Goal: Transaction & Acquisition: Book appointment/travel/reservation

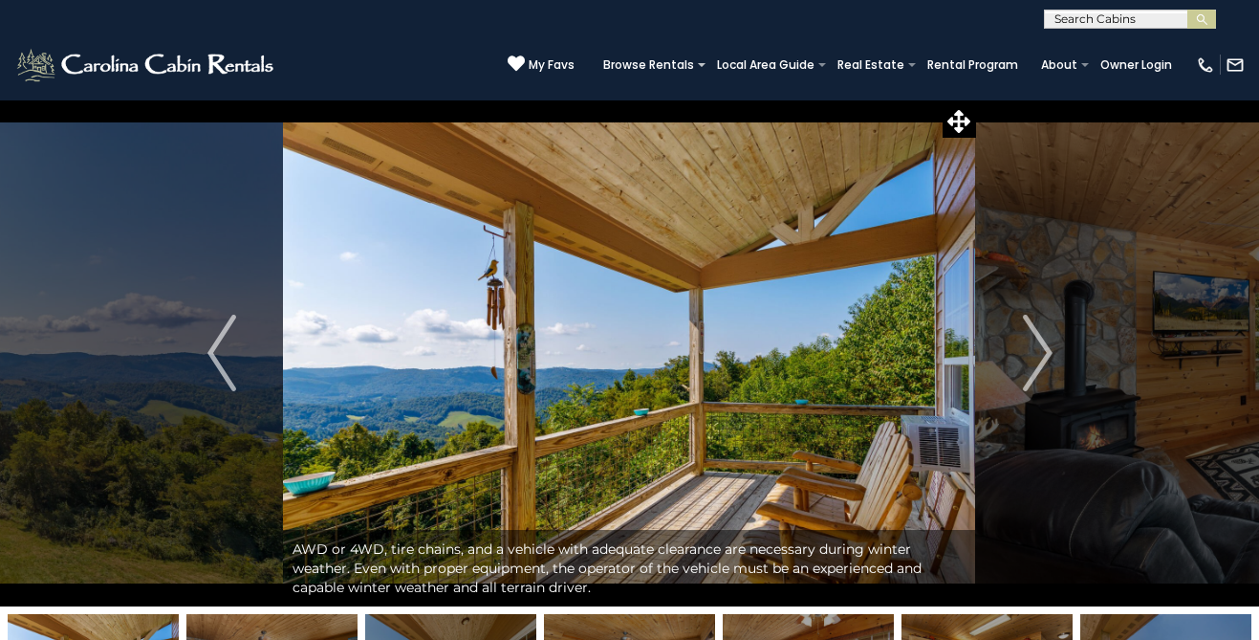
click at [1121, 11] on div at bounding box center [1130, 20] width 170 height 19
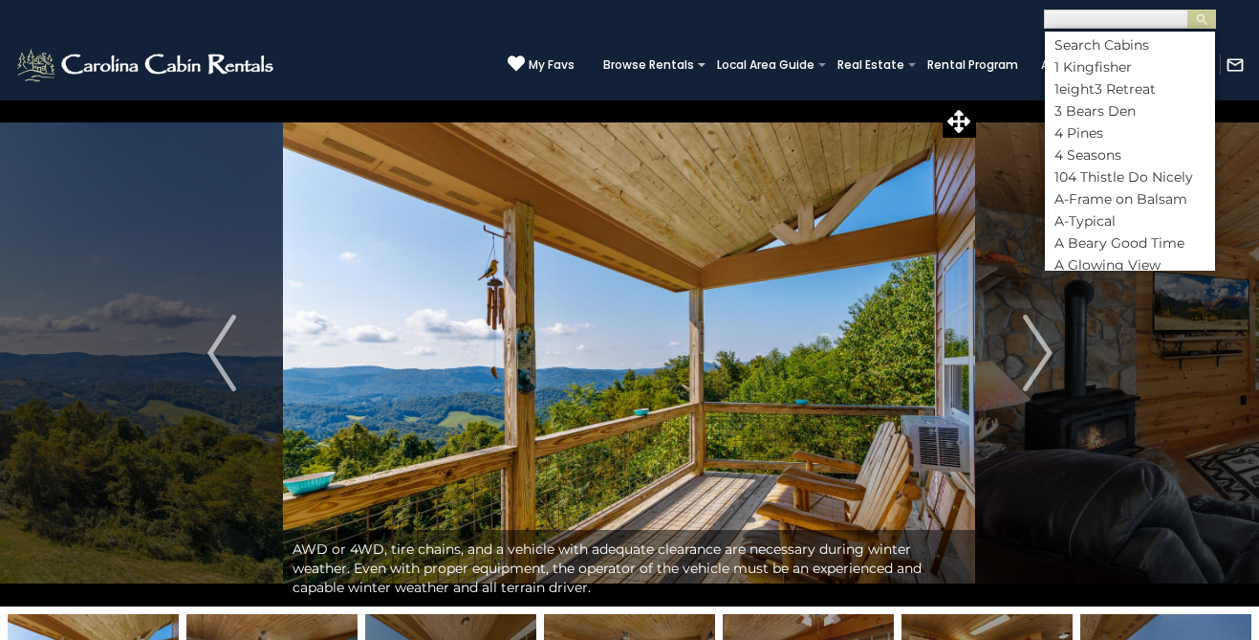
scroll to position [1, 0]
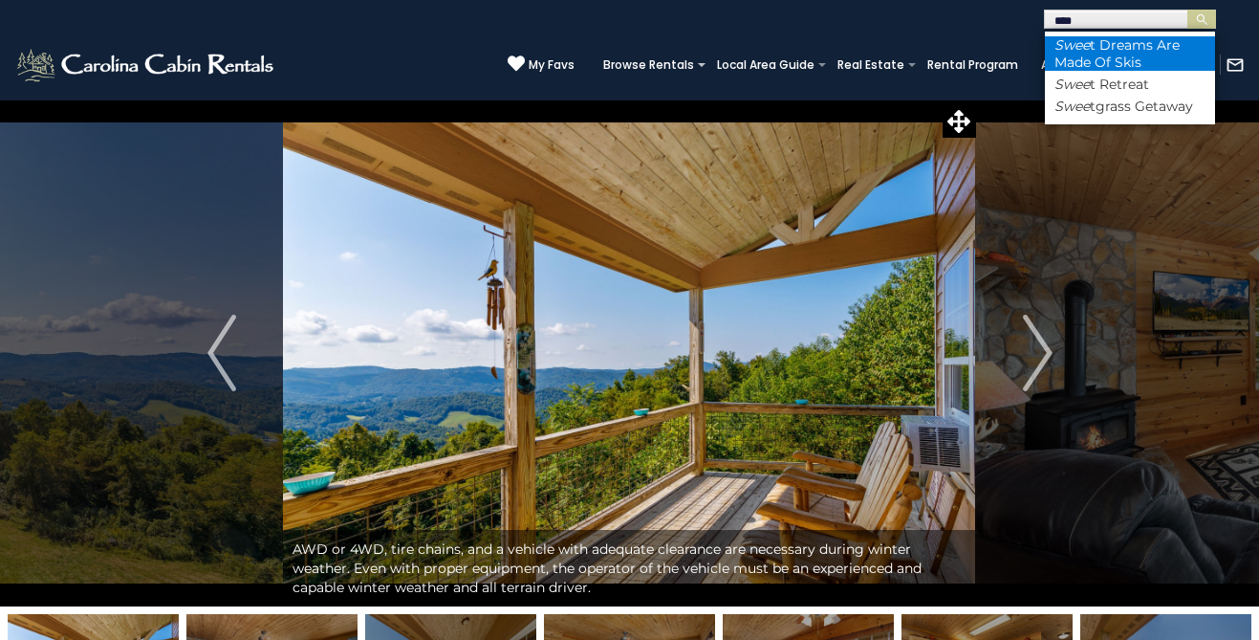
type input "****"
click at [1168, 69] on li "Swee t Dreams Are Made Of Skis" at bounding box center [1130, 53] width 170 height 34
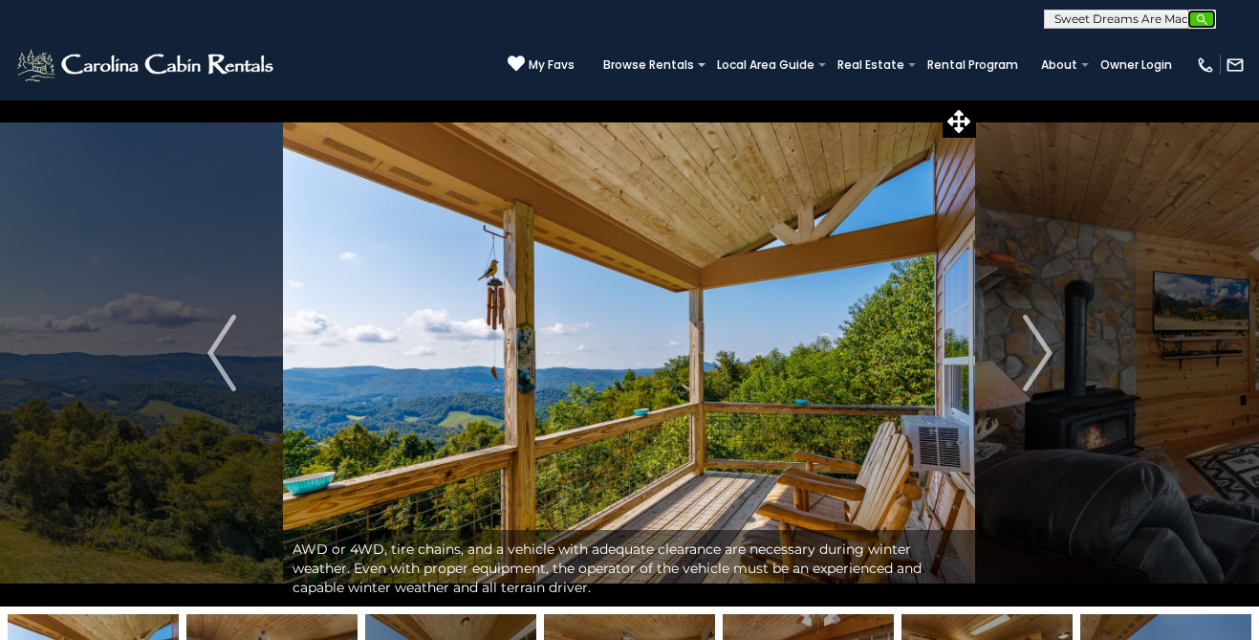
click at [1201, 27] on button "submit" at bounding box center [1202, 19] width 29 height 19
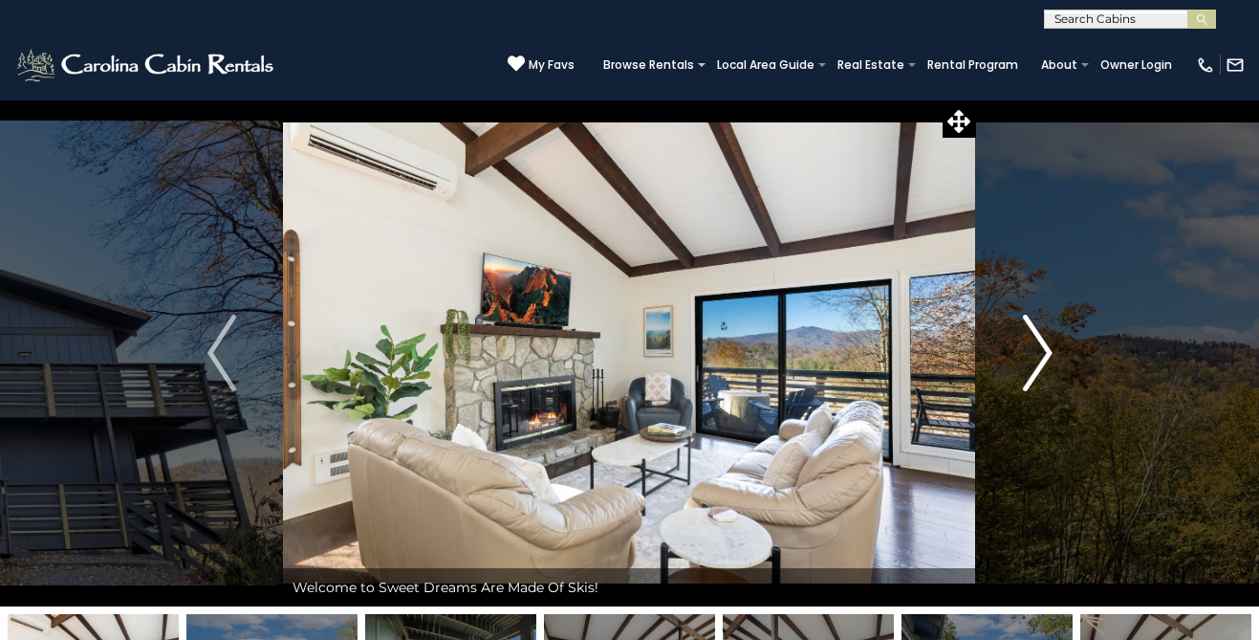
click at [1036, 348] on img "Next" at bounding box center [1037, 353] width 29 height 76
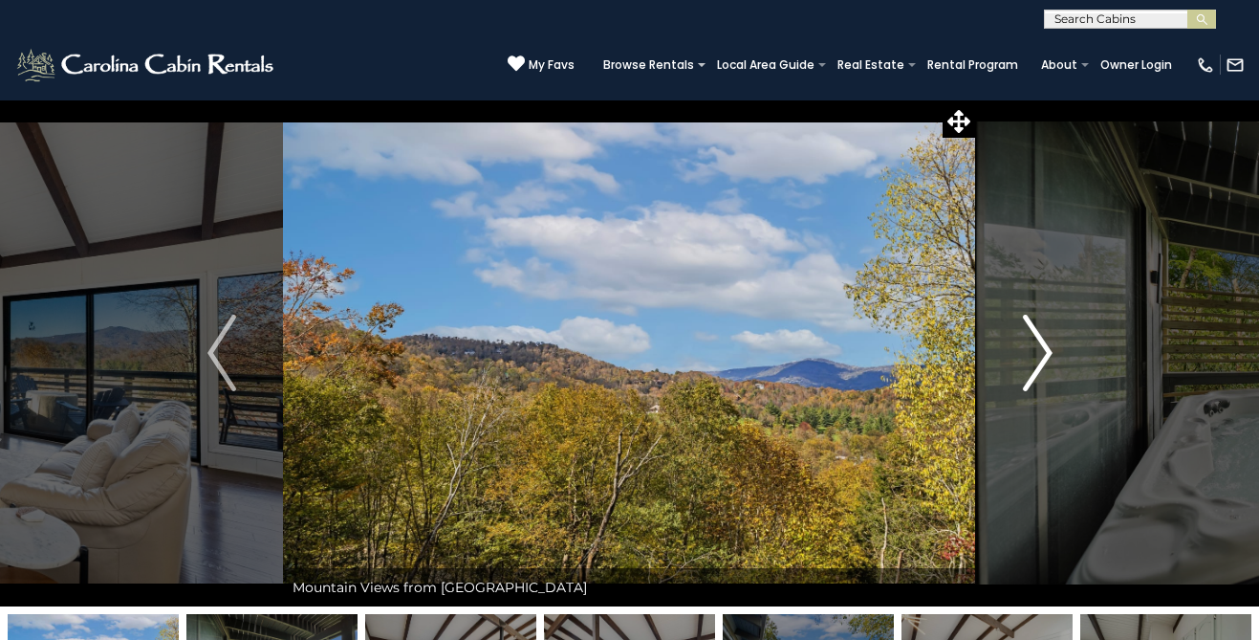
click at [1035, 349] on img "Next" at bounding box center [1037, 353] width 29 height 76
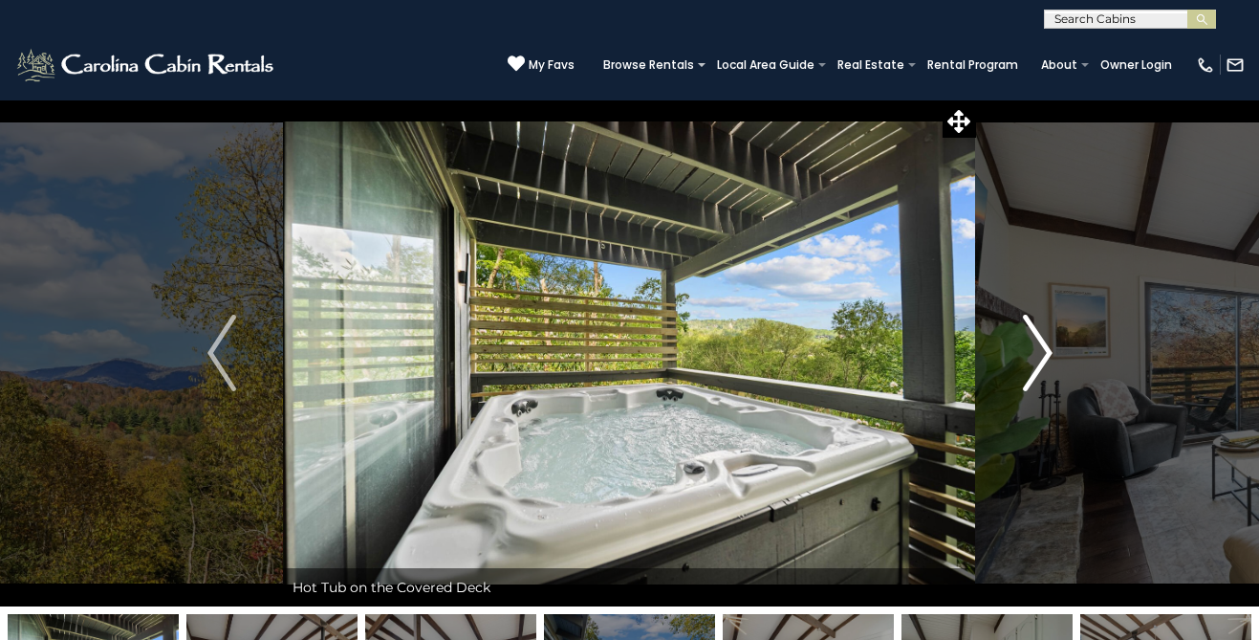
click at [1035, 350] on img "Next" at bounding box center [1037, 353] width 29 height 76
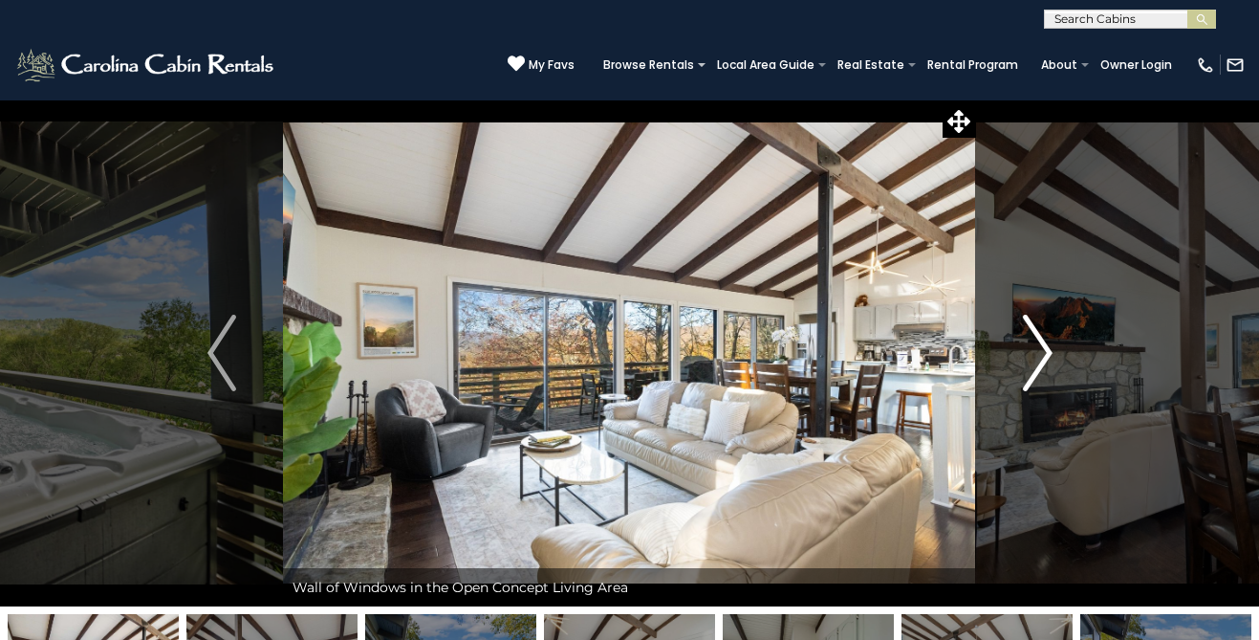
click at [1034, 350] on img "Next" at bounding box center [1037, 353] width 29 height 76
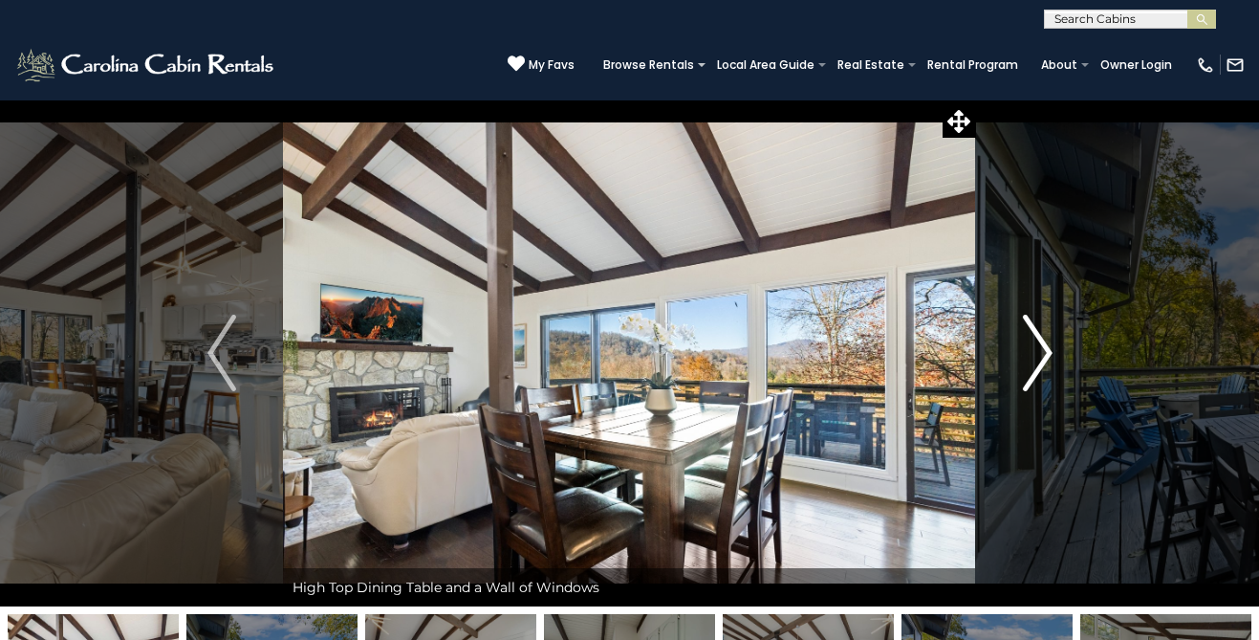
click at [1034, 350] on img "Next" at bounding box center [1037, 353] width 29 height 76
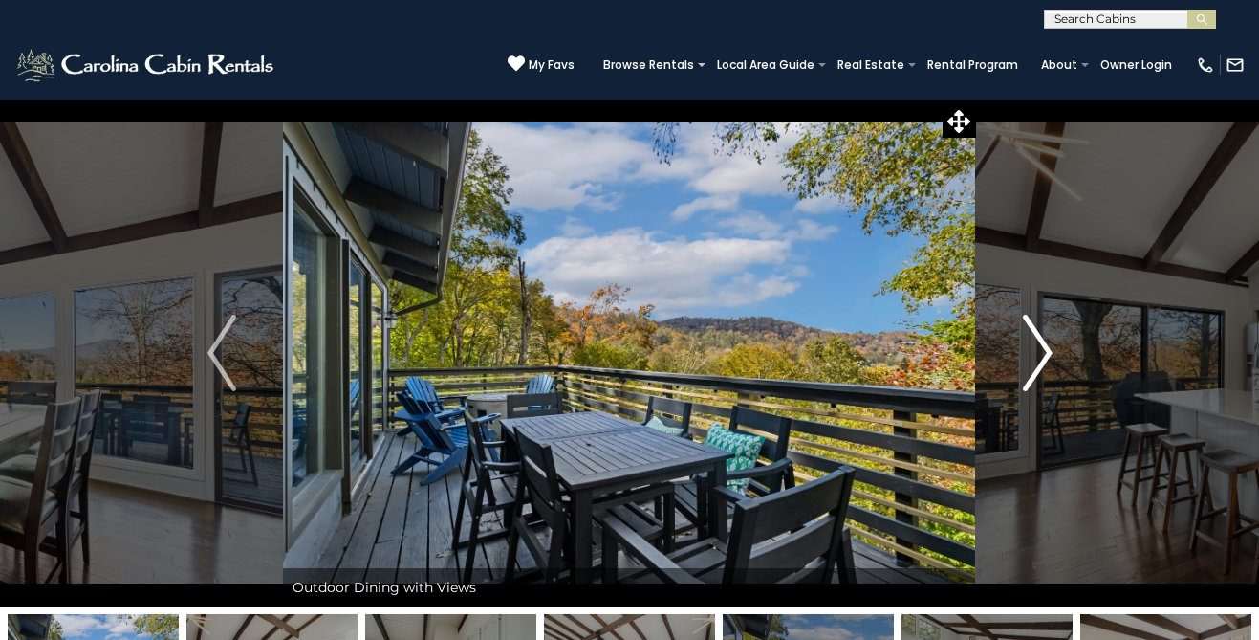
click at [1034, 350] on img "Next" at bounding box center [1037, 353] width 29 height 76
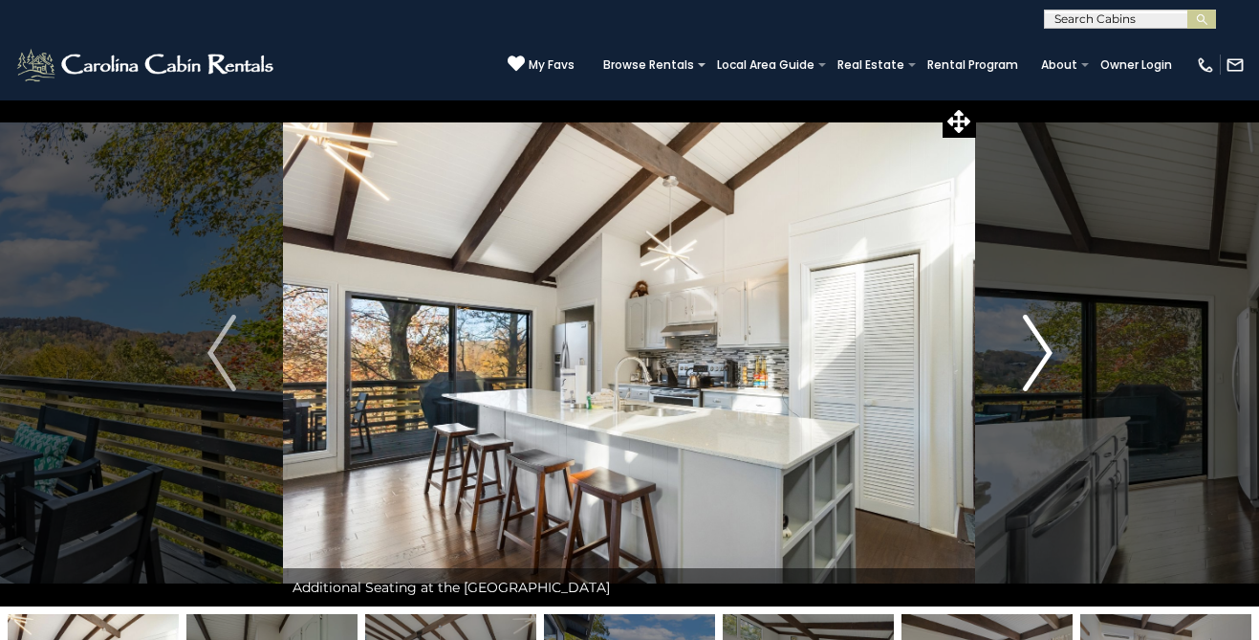
click at [1034, 350] on img "Next" at bounding box center [1037, 353] width 29 height 76
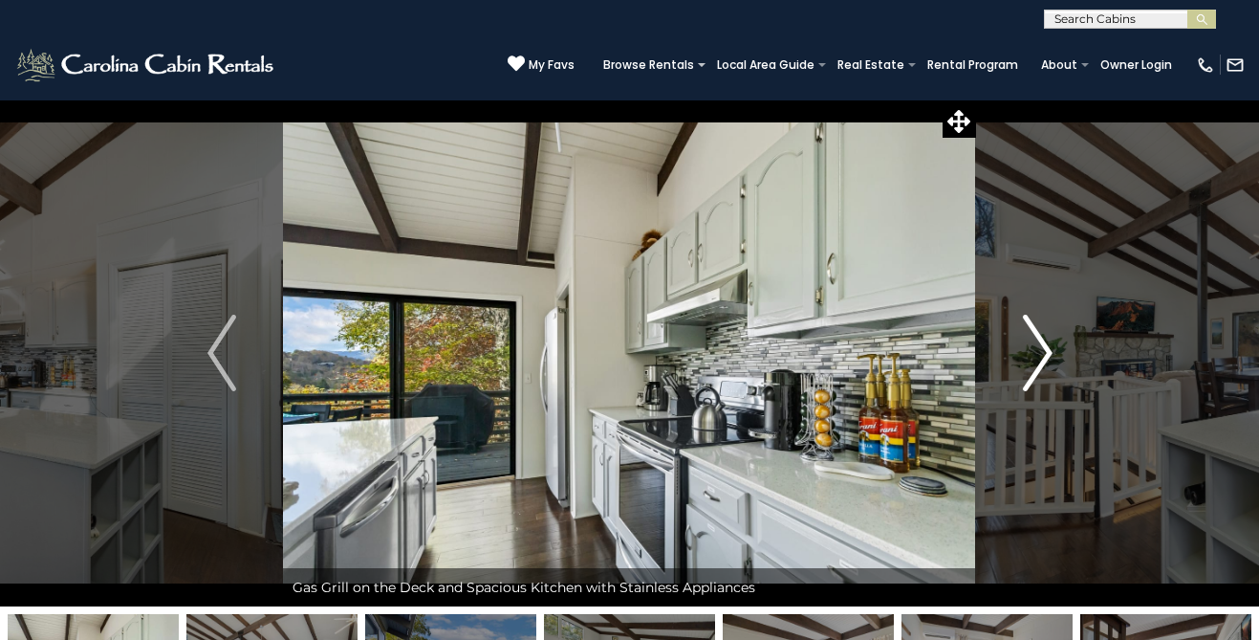
click at [1033, 350] on img "Next" at bounding box center [1037, 353] width 29 height 76
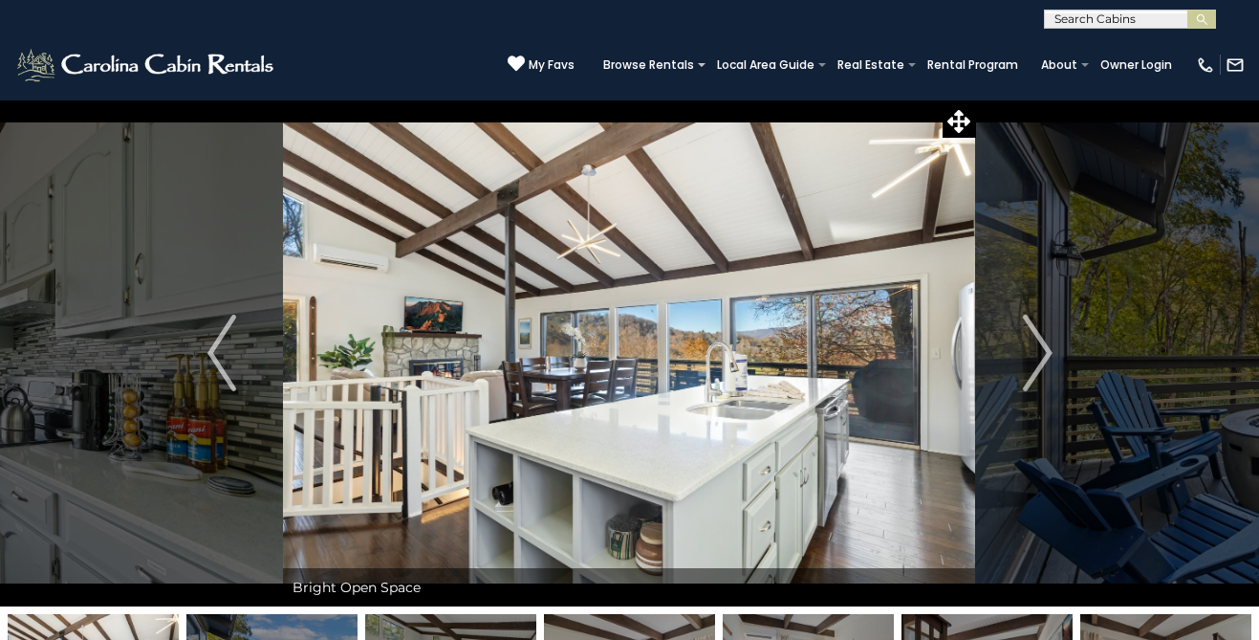
click at [1071, 19] on input "text" at bounding box center [1128, 22] width 167 height 19
type input "****"
click at [1180, 38] on li "Todd Escape" at bounding box center [1130, 44] width 170 height 17
click at [1193, 18] on button "submit" at bounding box center [1202, 19] width 29 height 19
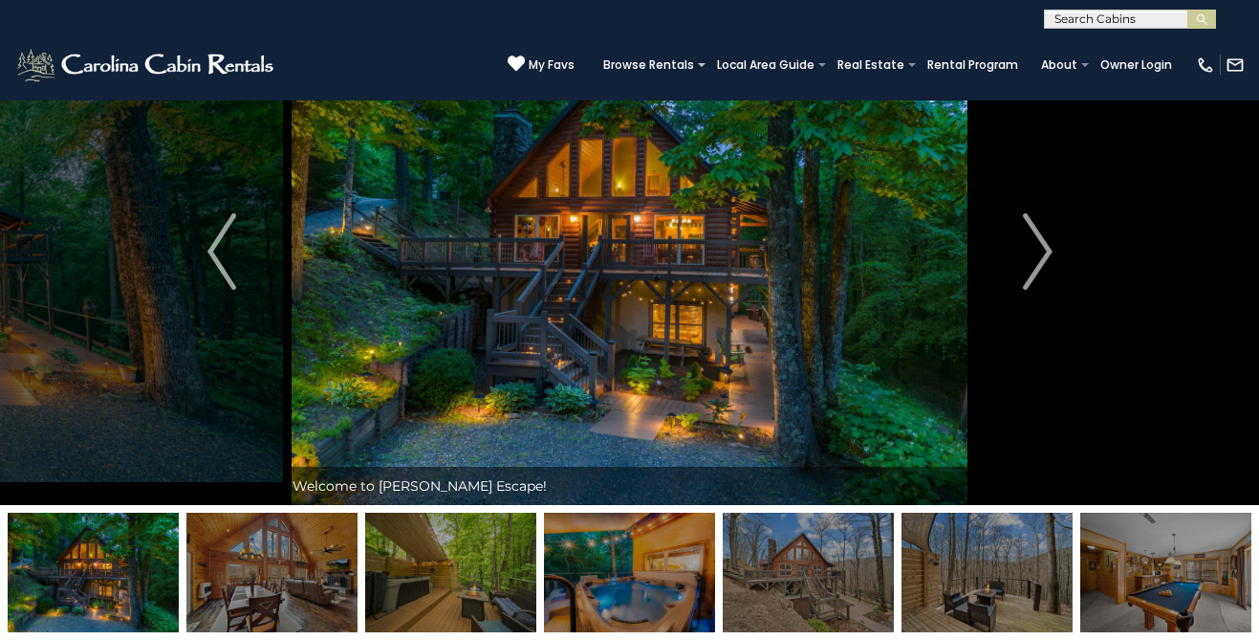
scroll to position [27, 0]
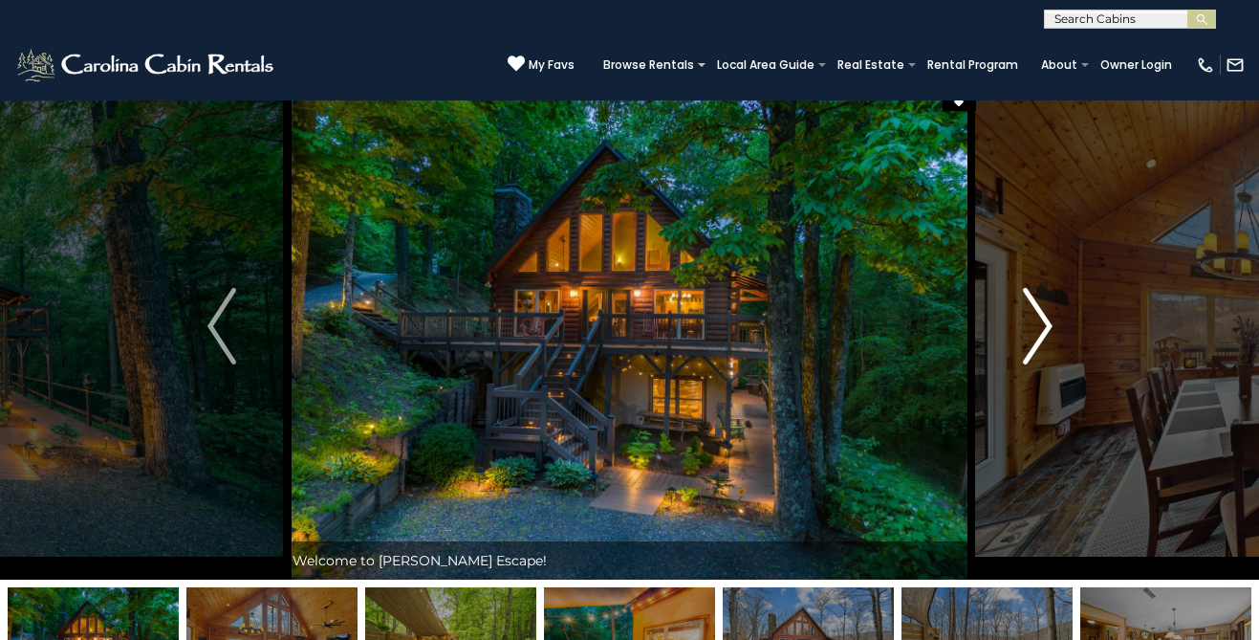
click at [1032, 323] on img "Next" at bounding box center [1037, 326] width 29 height 76
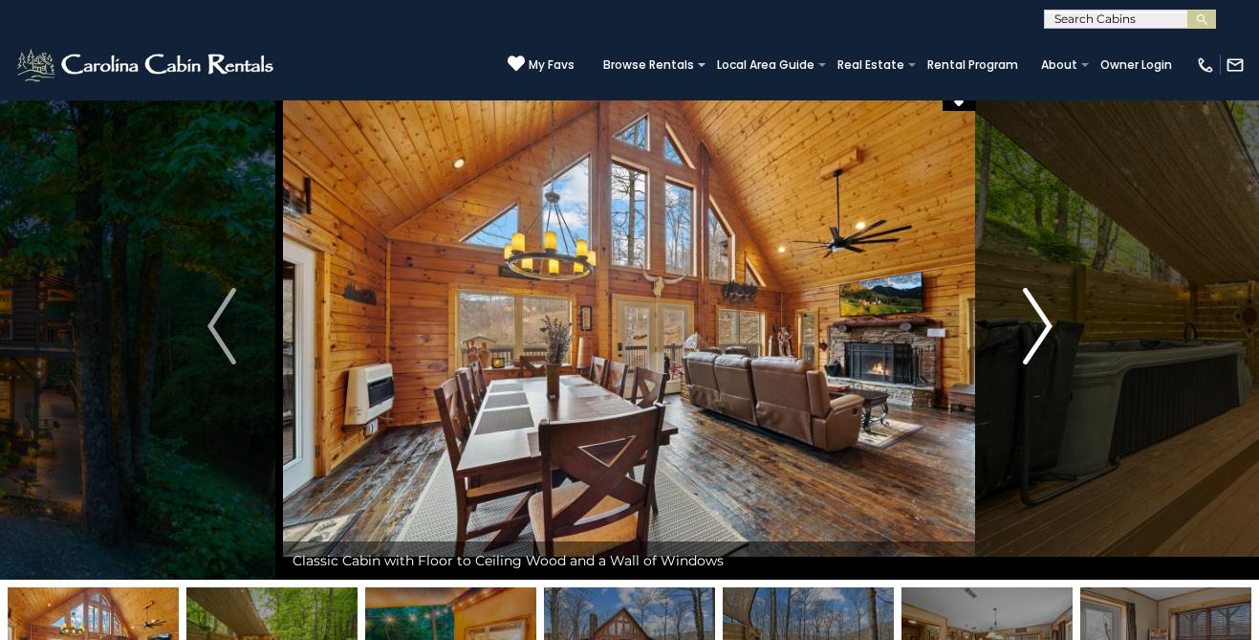
click at [1032, 323] on img "Next" at bounding box center [1037, 326] width 29 height 76
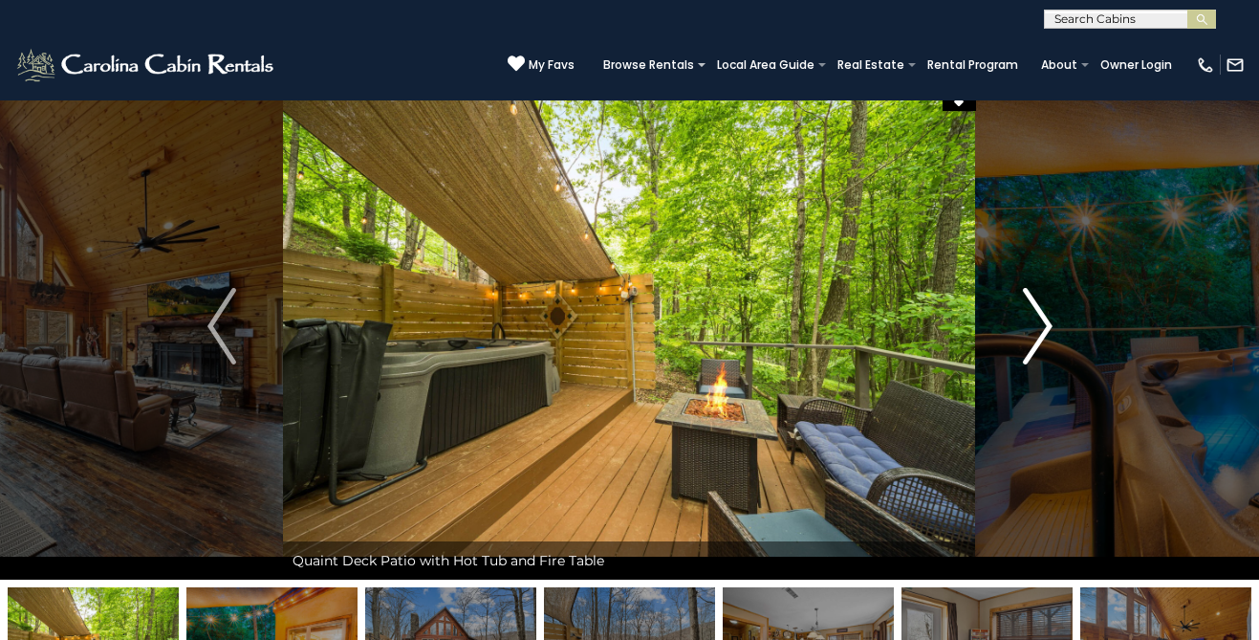
click at [1032, 324] on img "Next" at bounding box center [1037, 326] width 29 height 76
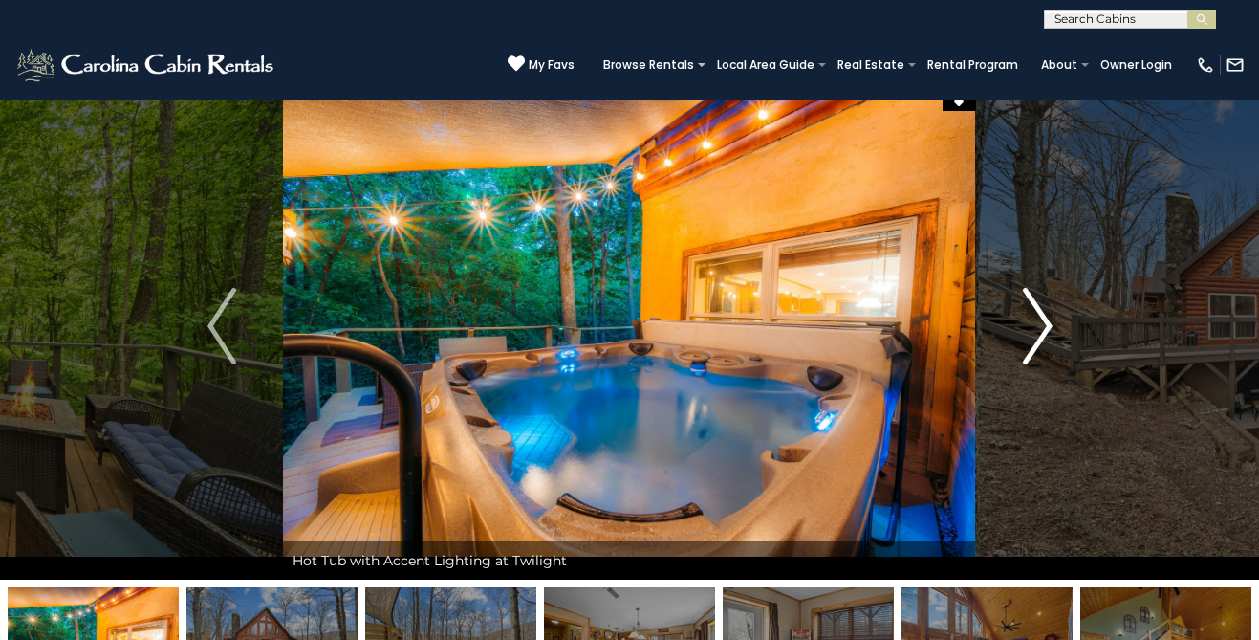
click at [1033, 325] on img "Next" at bounding box center [1037, 326] width 29 height 76
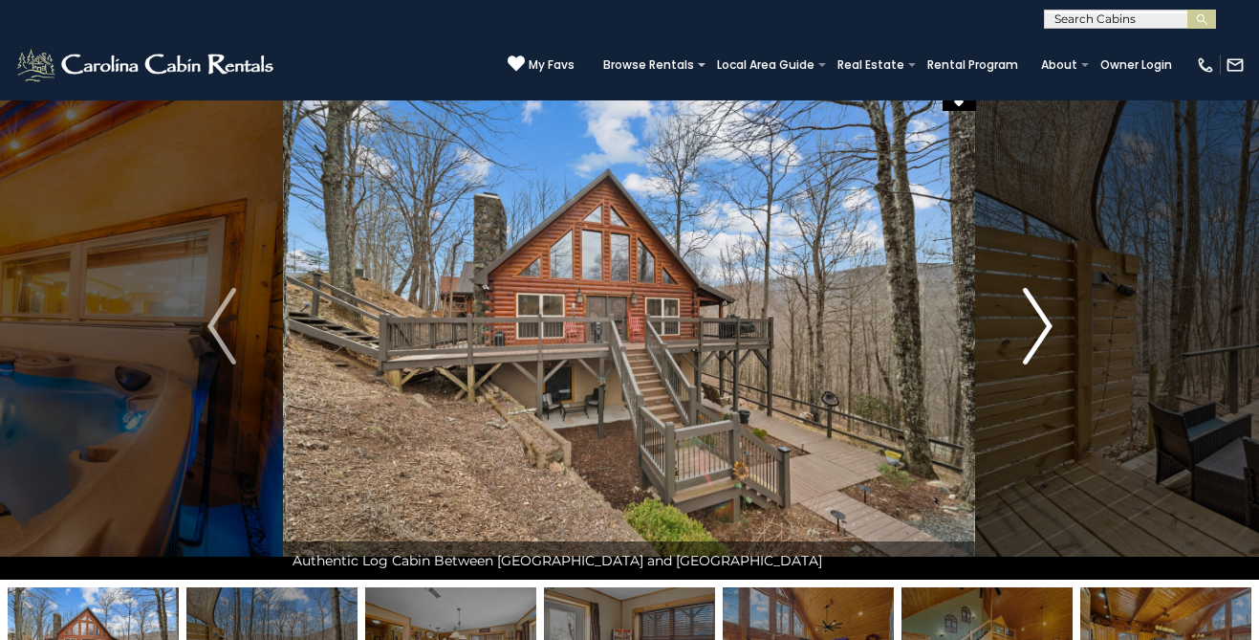
click at [1033, 325] on img "Next" at bounding box center [1037, 326] width 29 height 76
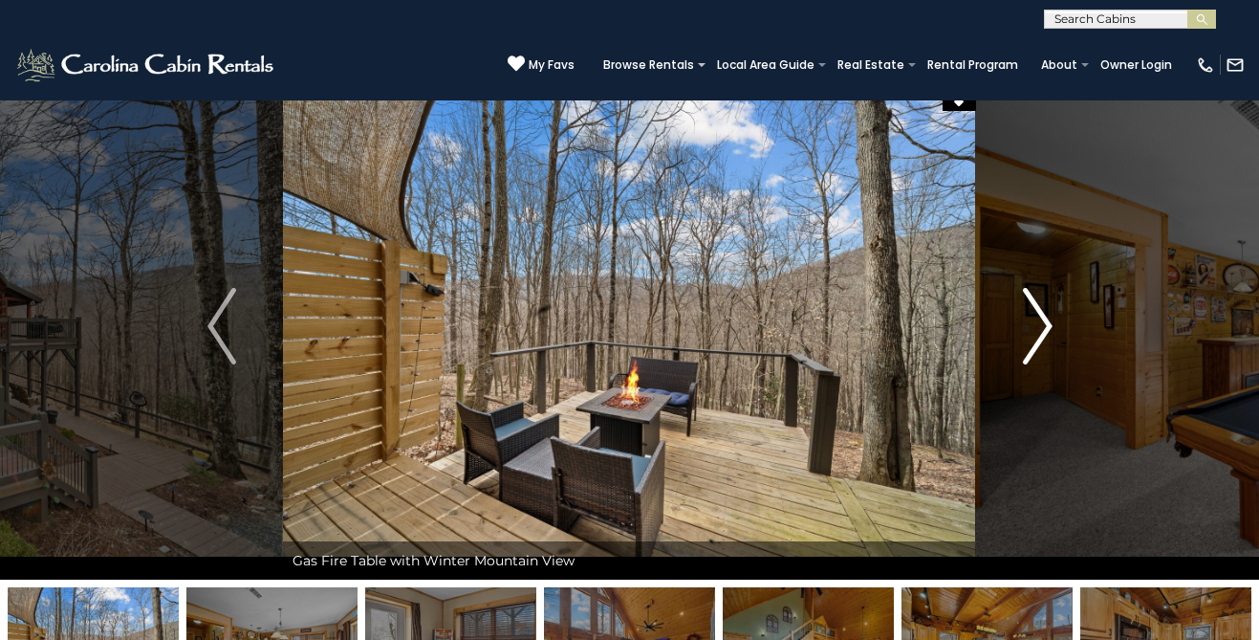
click at [1033, 325] on img "Next" at bounding box center [1037, 326] width 29 height 76
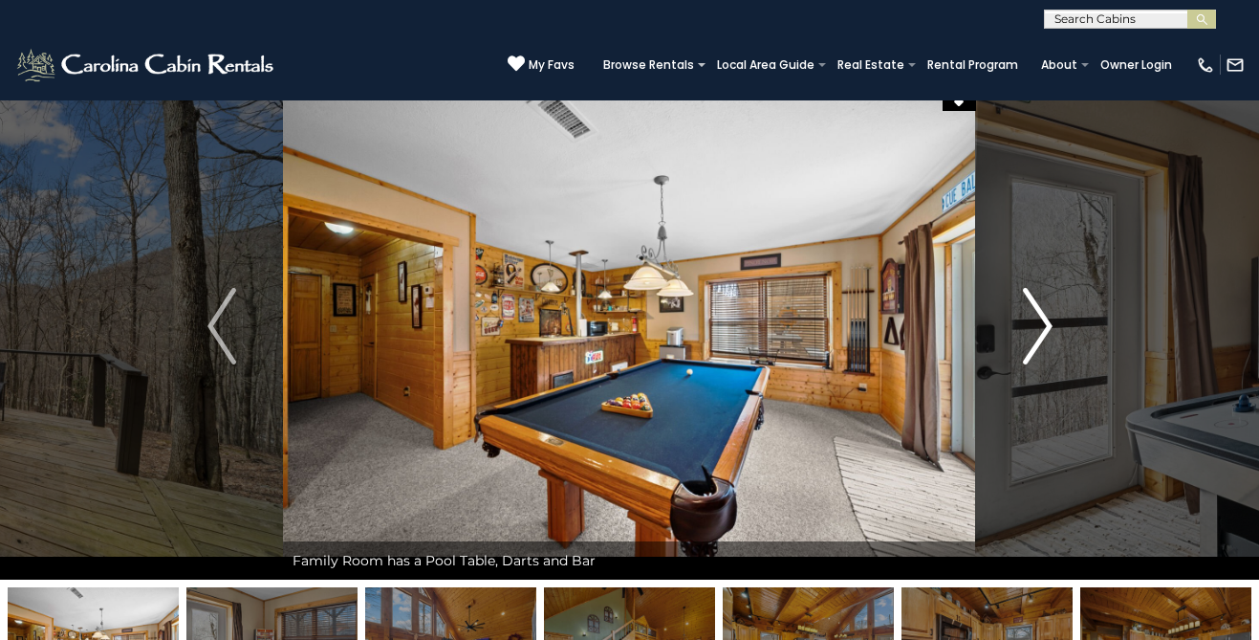
click at [1033, 325] on img "Next" at bounding box center [1037, 326] width 29 height 76
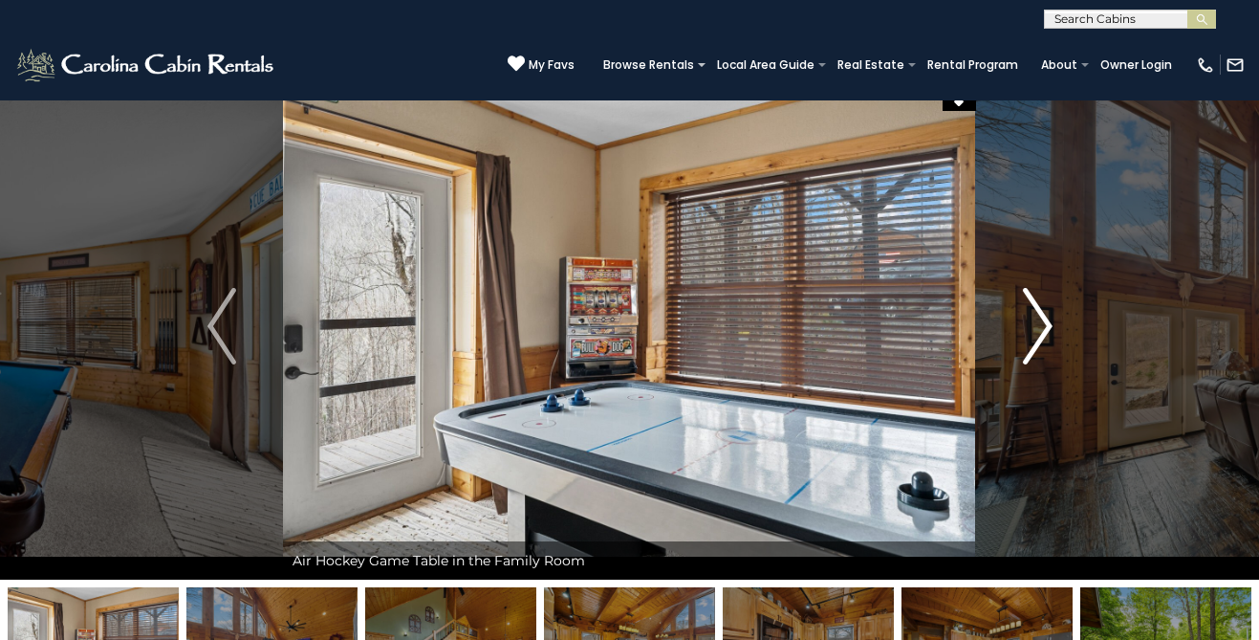
click at [1033, 325] on img "Next" at bounding box center [1037, 326] width 29 height 76
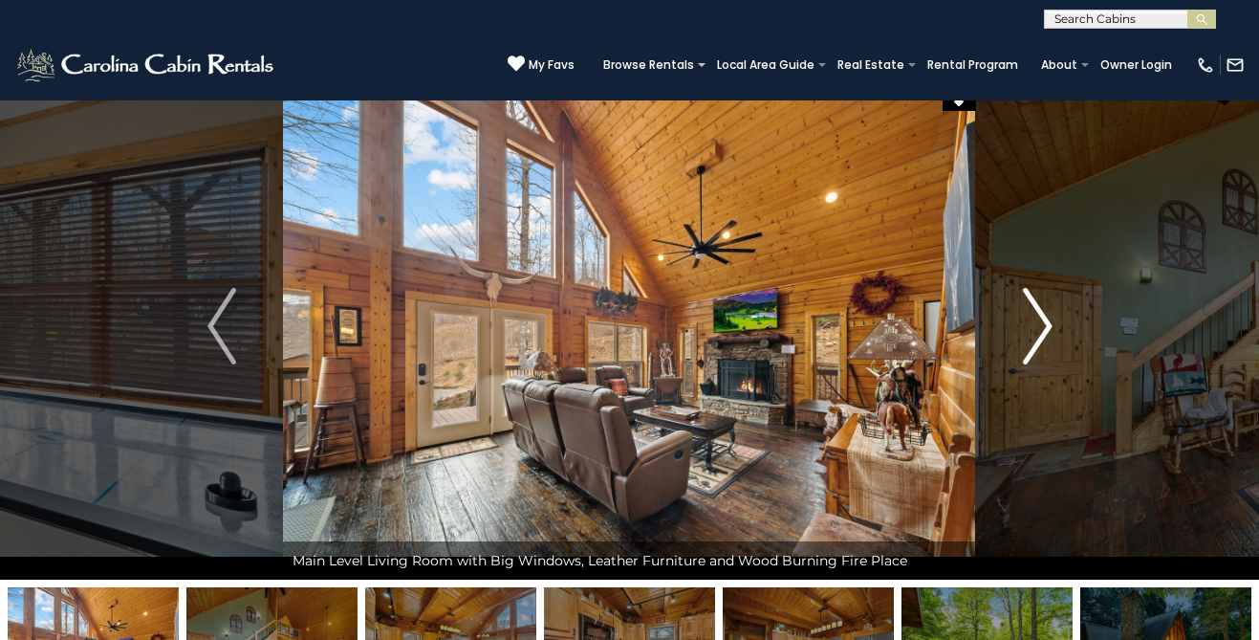
click at [1033, 326] on img "Next" at bounding box center [1037, 326] width 29 height 76
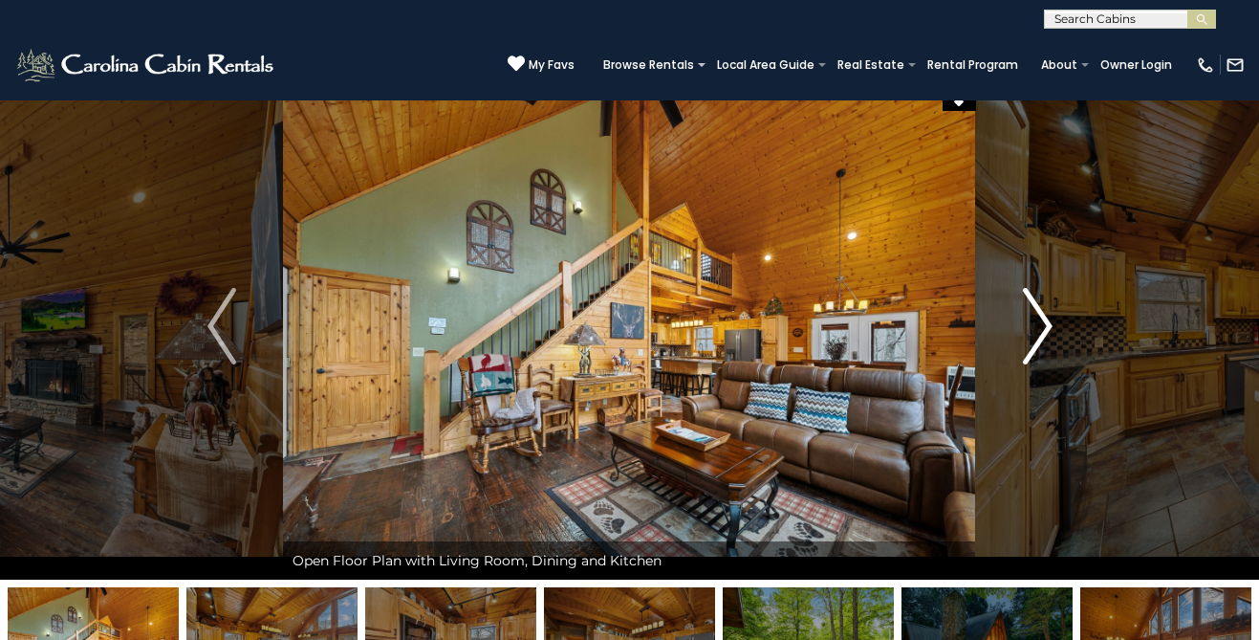
click at [1036, 309] on img "Next" at bounding box center [1037, 326] width 29 height 76
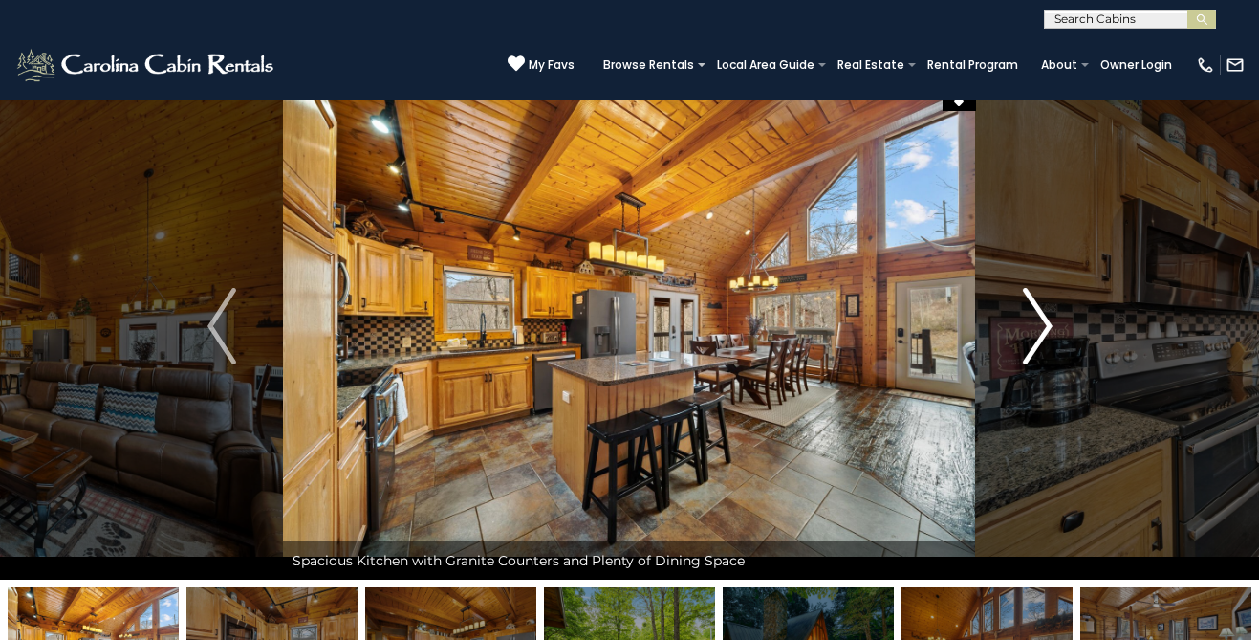
click at [1036, 310] on img "Next" at bounding box center [1037, 326] width 29 height 76
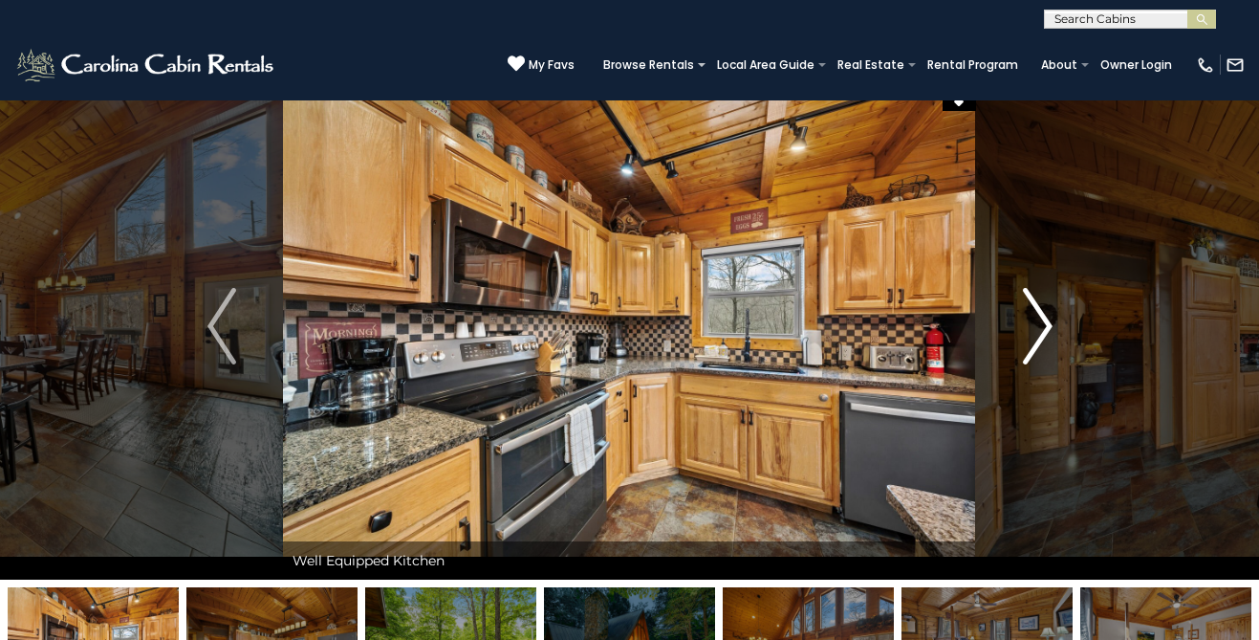
click at [1036, 311] on img "Next" at bounding box center [1037, 326] width 29 height 76
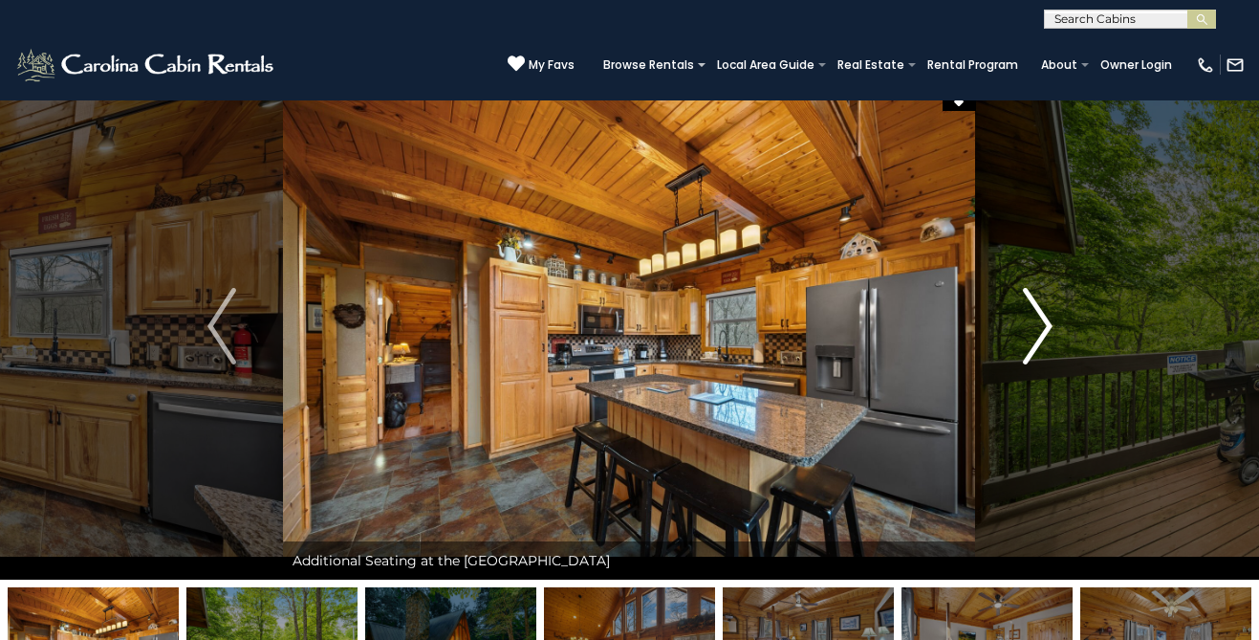
click at [1036, 311] on img "Next" at bounding box center [1037, 326] width 29 height 76
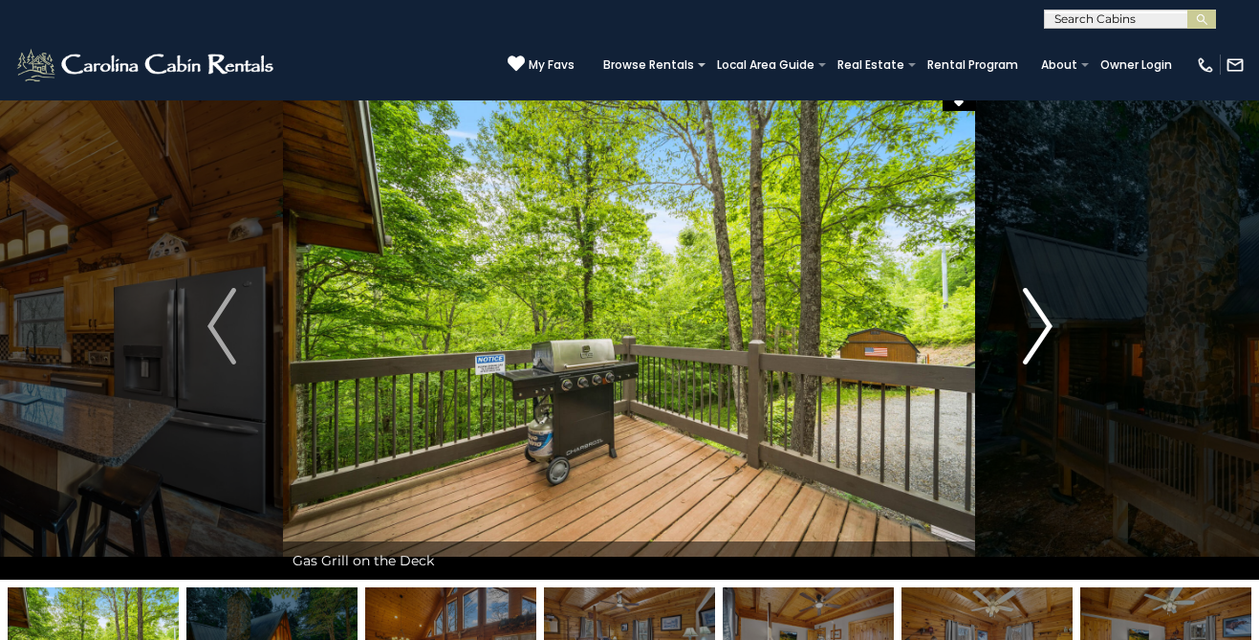
click at [1036, 311] on img "Next" at bounding box center [1037, 326] width 29 height 76
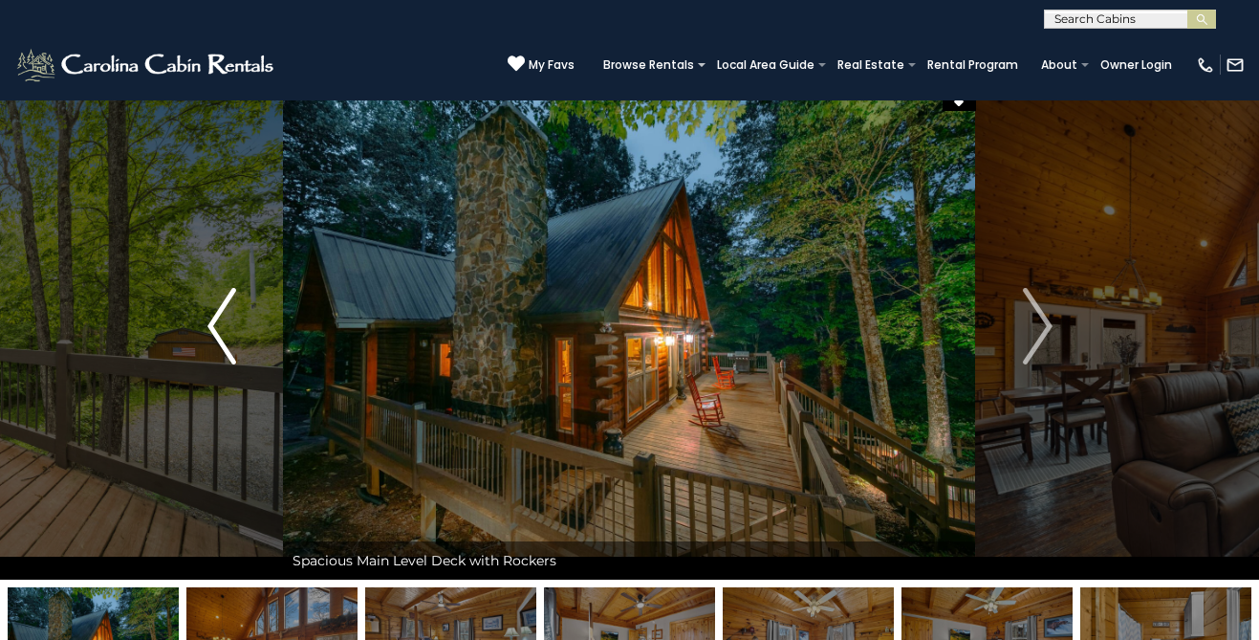
click at [239, 328] on button "Previous" at bounding box center [221, 326] width 123 height 507
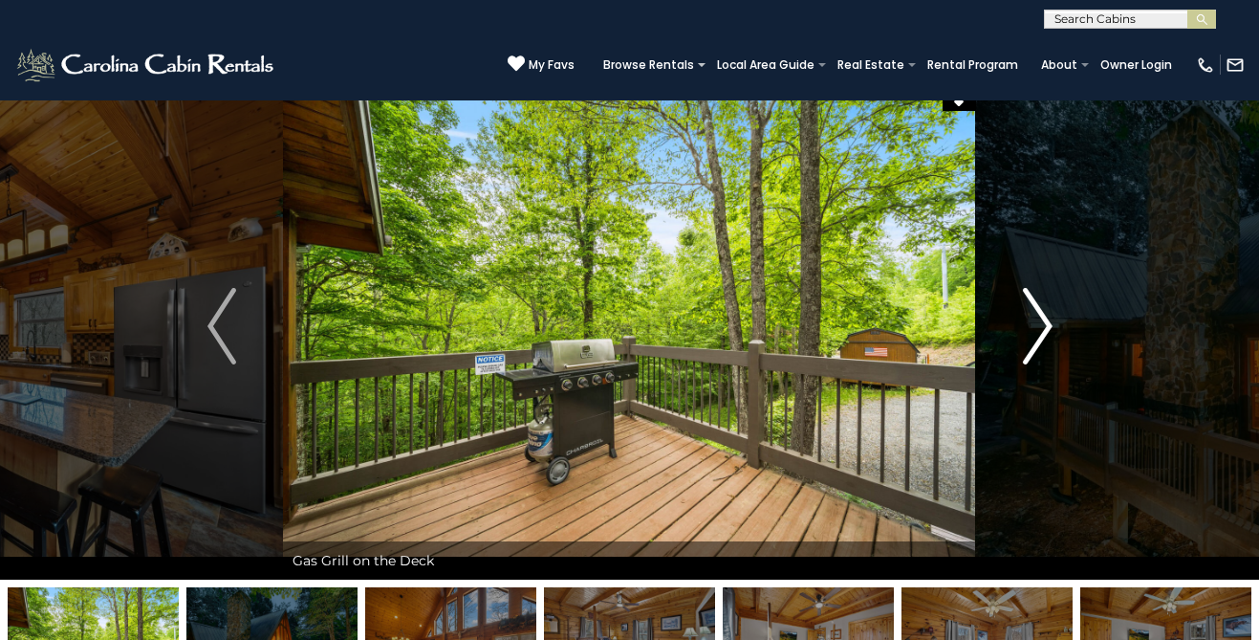
click at [1054, 335] on button "Next" at bounding box center [1037, 326] width 123 height 507
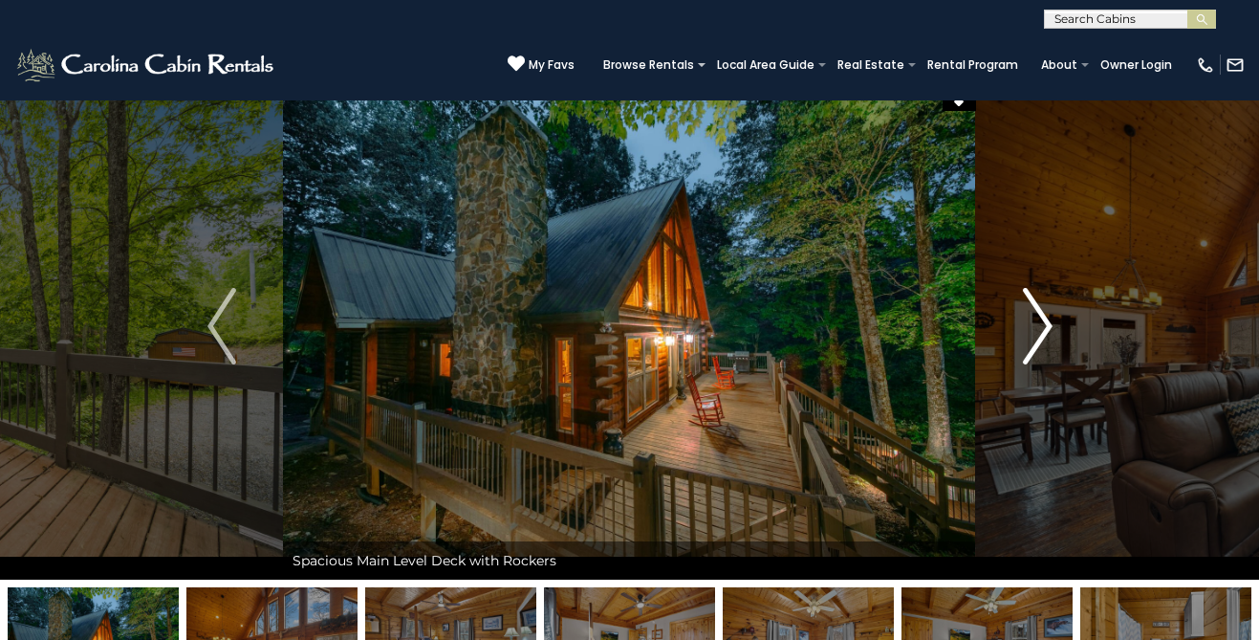
click at [1054, 335] on button "Next" at bounding box center [1037, 326] width 123 height 507
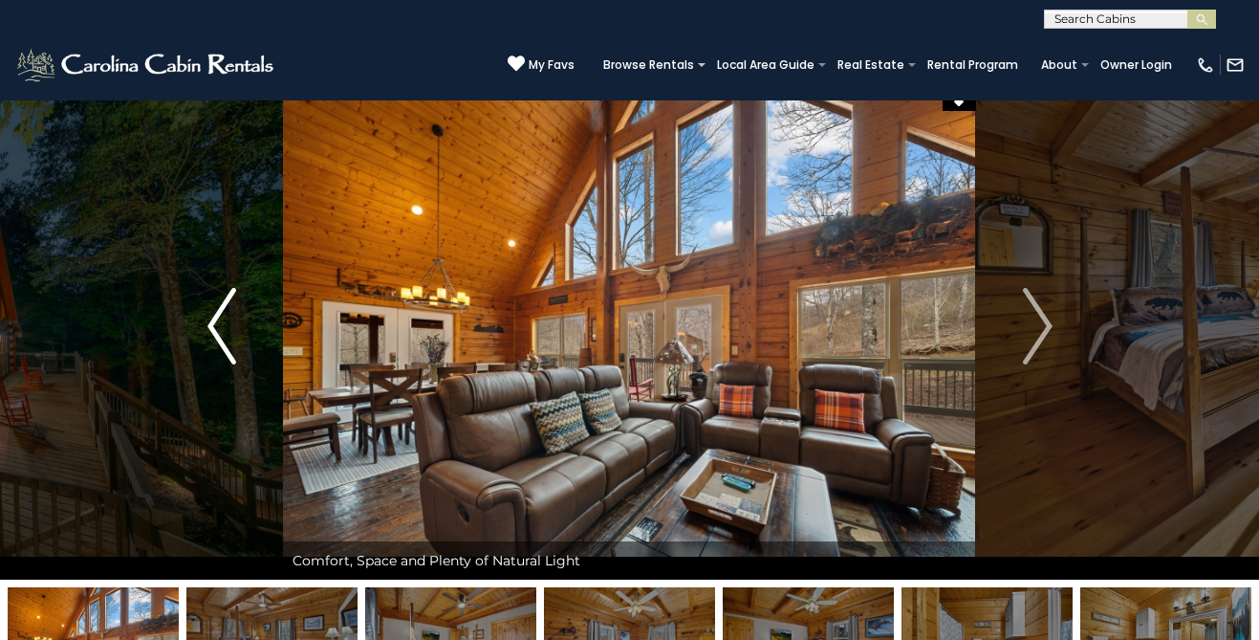
click at [210, 329] on img "Previous" at bounding box center [222, 326] width 29 height 76
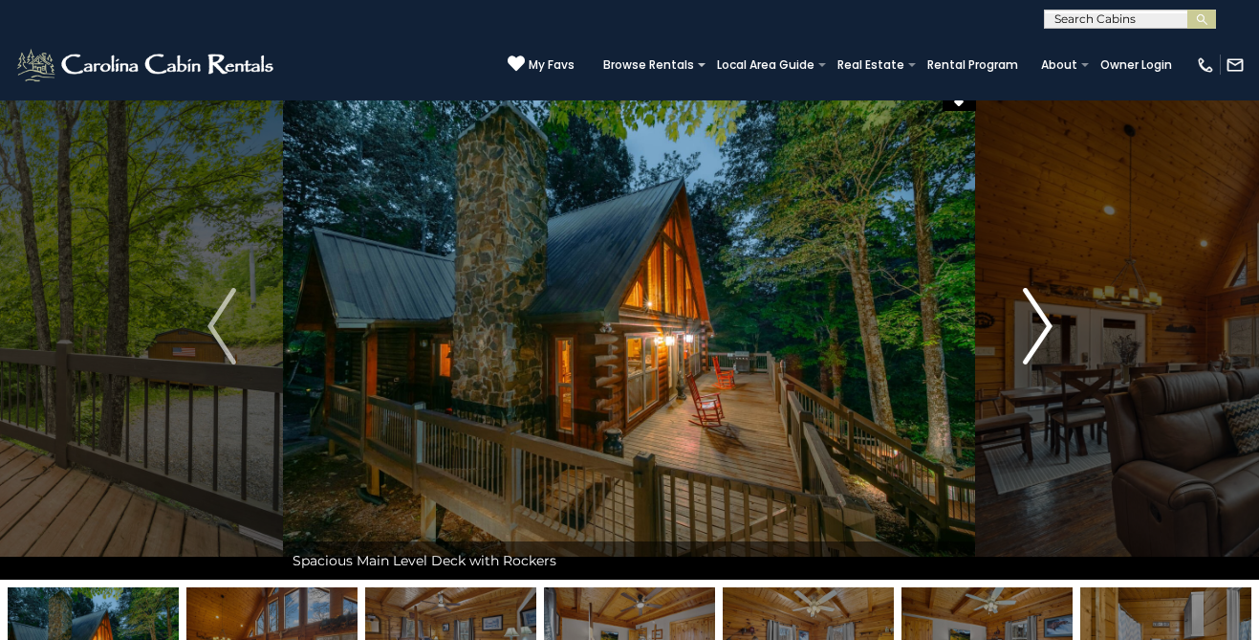
click at [1052, 317] on button "Next" at bounding box center [1037, 326] width 123 height 507
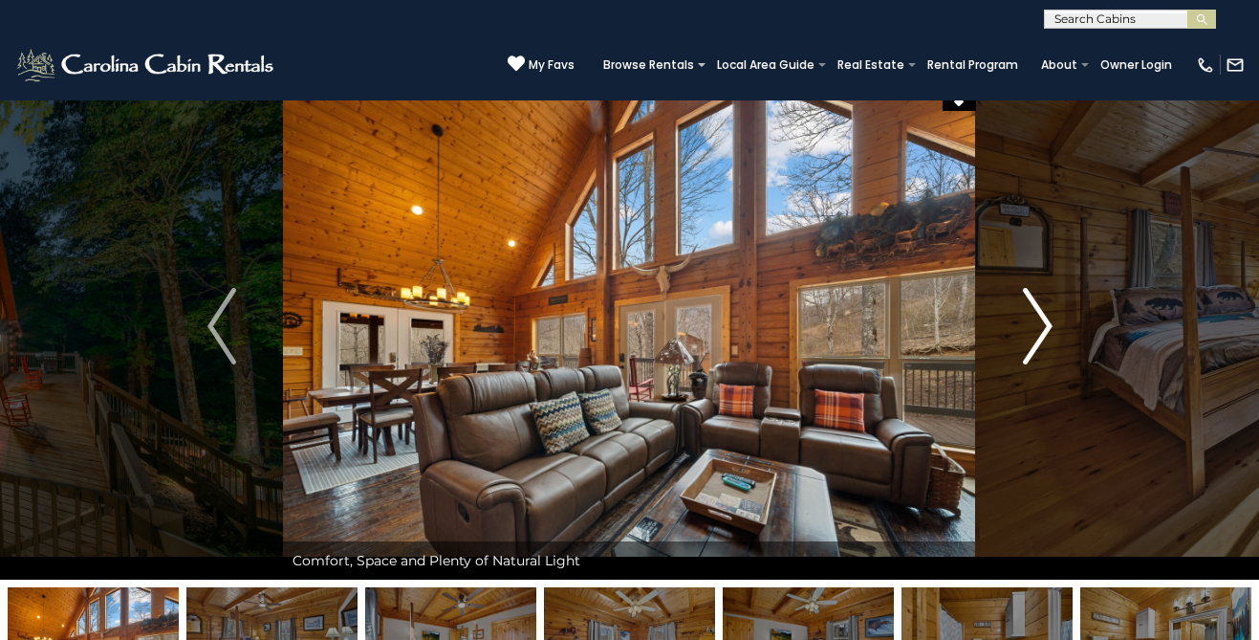
click at [1052, 317] on button "Next" at bounding box center [1037, 326] width 123 height 507
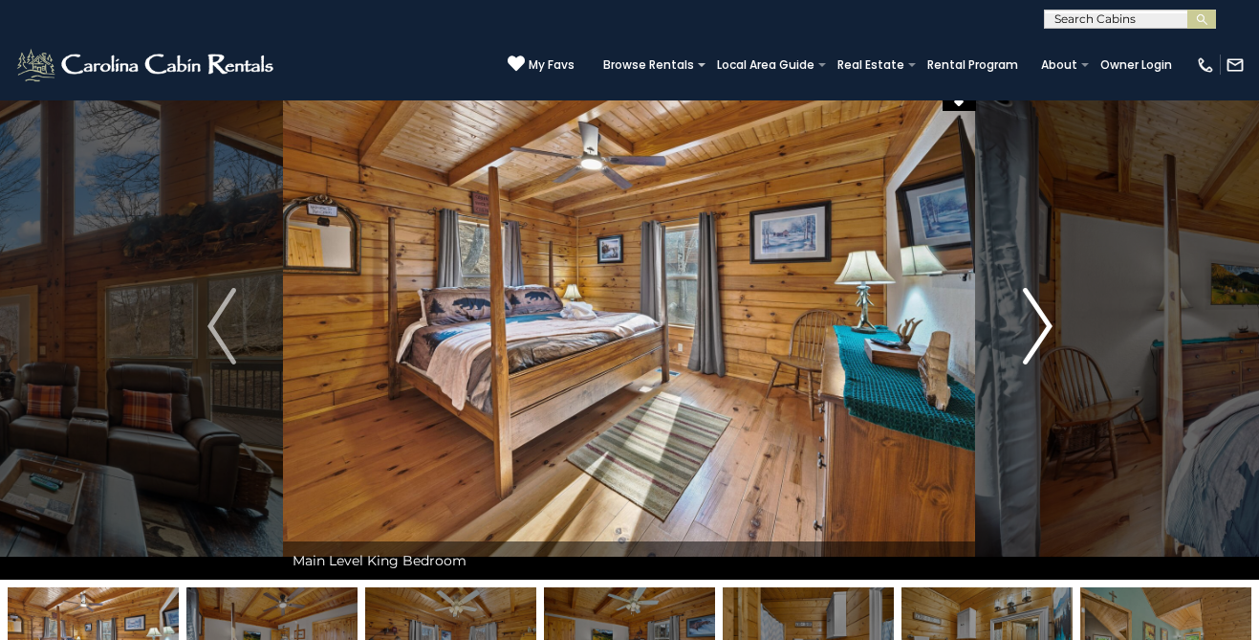
click at [1052, 317] on button "Next" at bounding box center [1037, 326] width 123 height 507
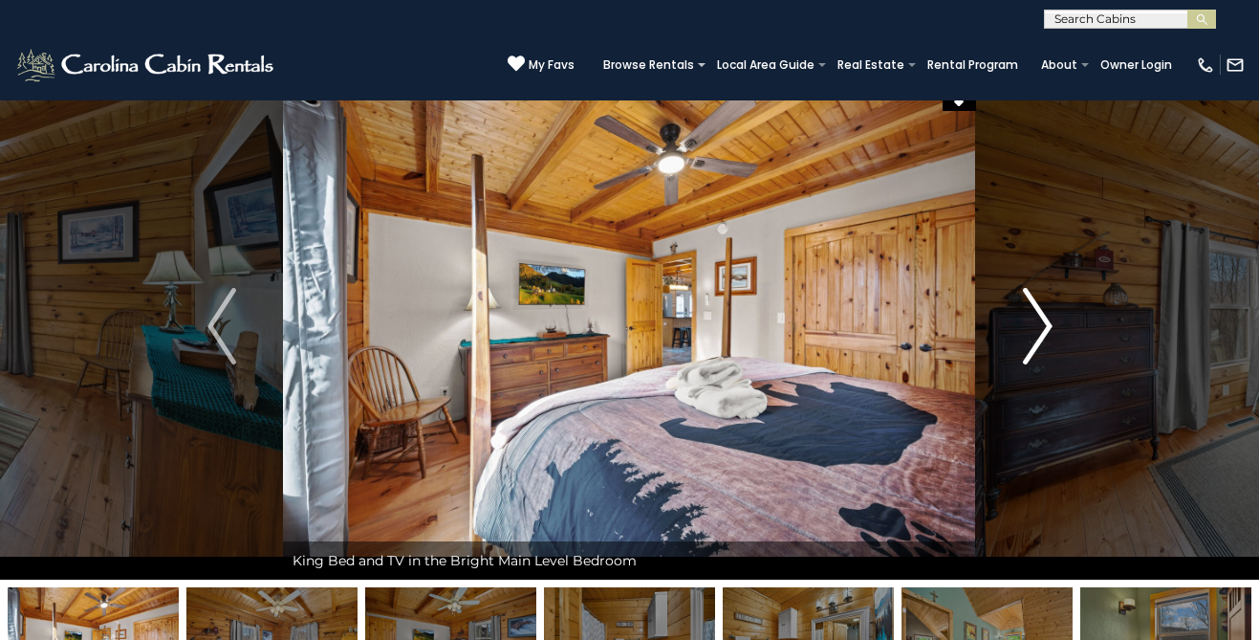
click at [1052, 317] on button "Next" at bounding box center [1037, 326] width 123 height 507
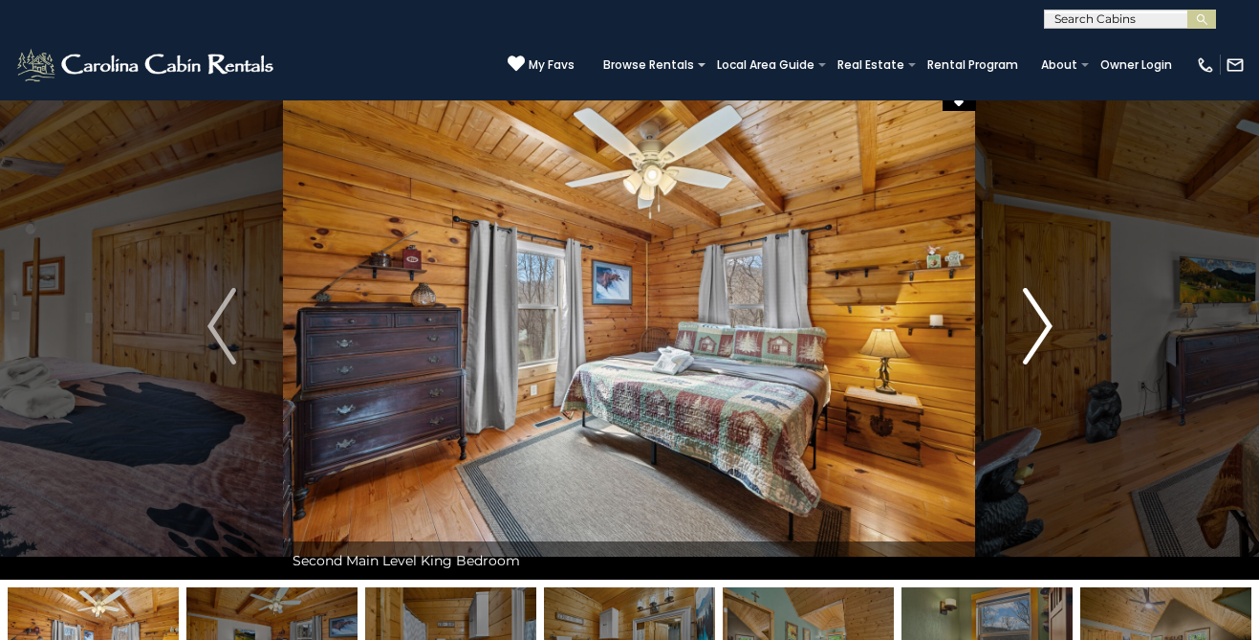
click at [1052, 317] on button "Next" at bounding box center [1037, 326] width 123 height 507
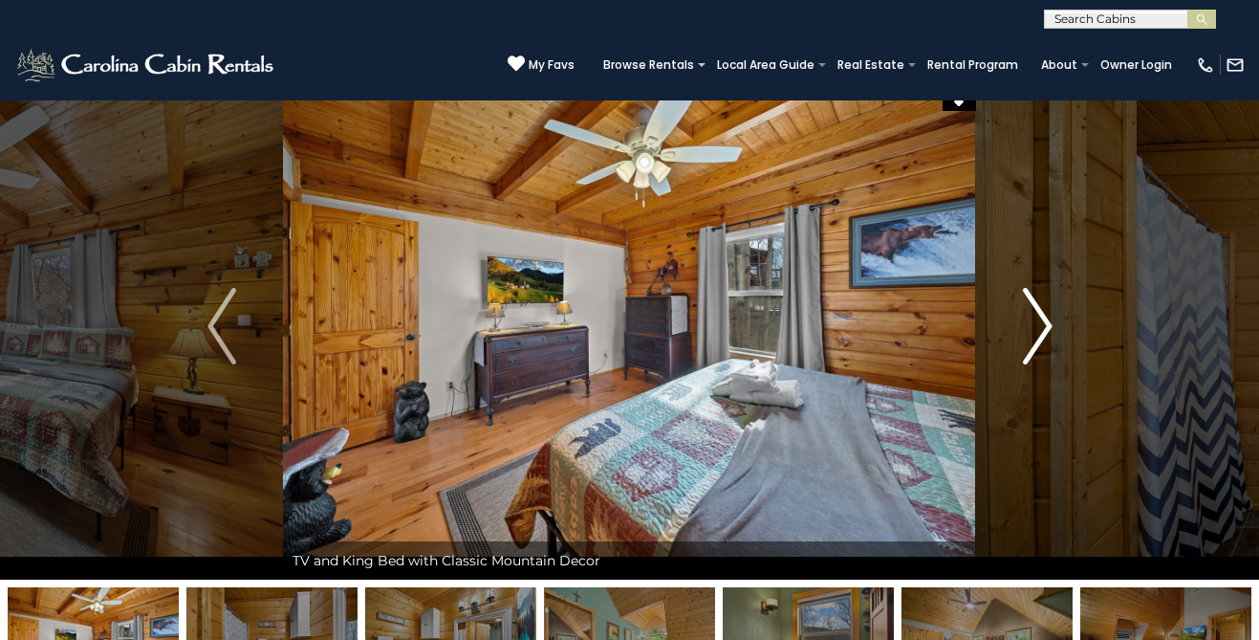
click at [1052, 317] on button "Next" at bounding box center [1037, 326] width 123 height 507
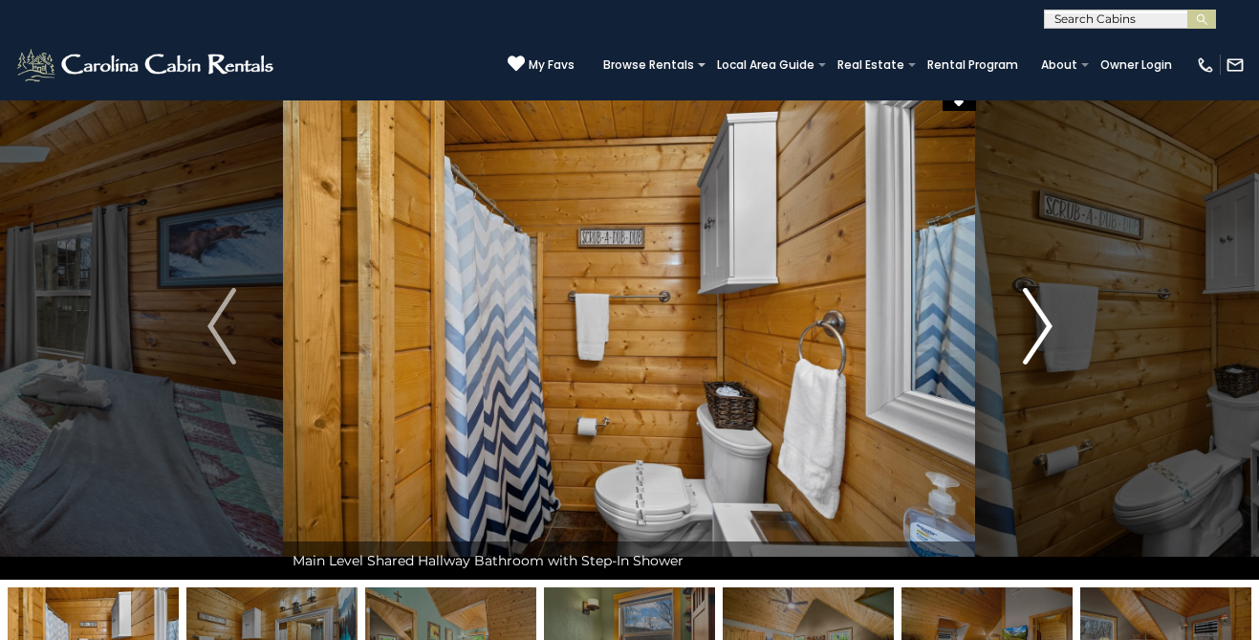
click at [1052, 317] on button "Next" at bounding box center [1037, 326] width 123 height 507
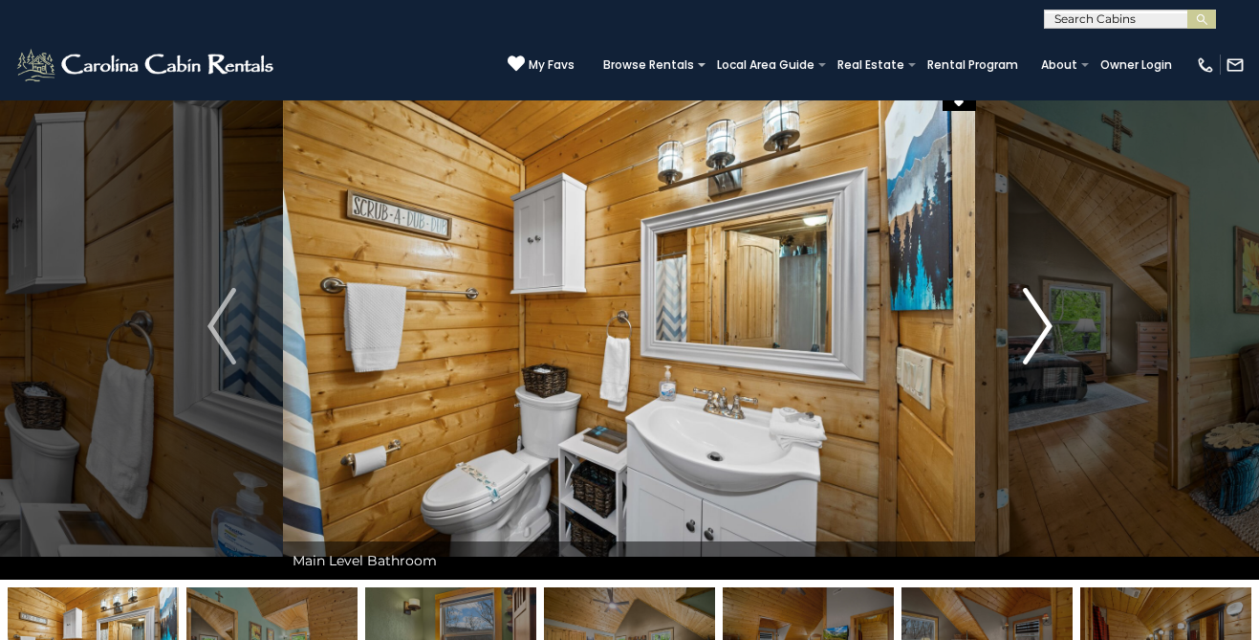
click at [1052, 317] on button "Next" at bounding box center [1037, 326] width 123 height 507
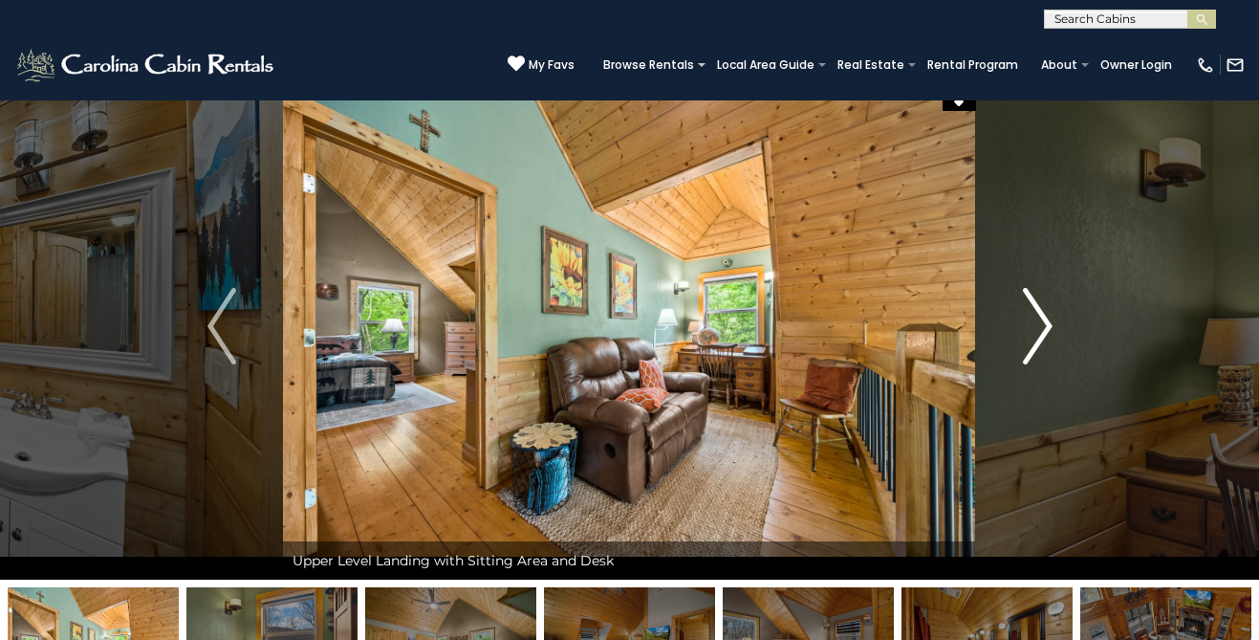
click at [1052, 317] on button "Next" at bounding box center [1037, 326] width 123 height 507
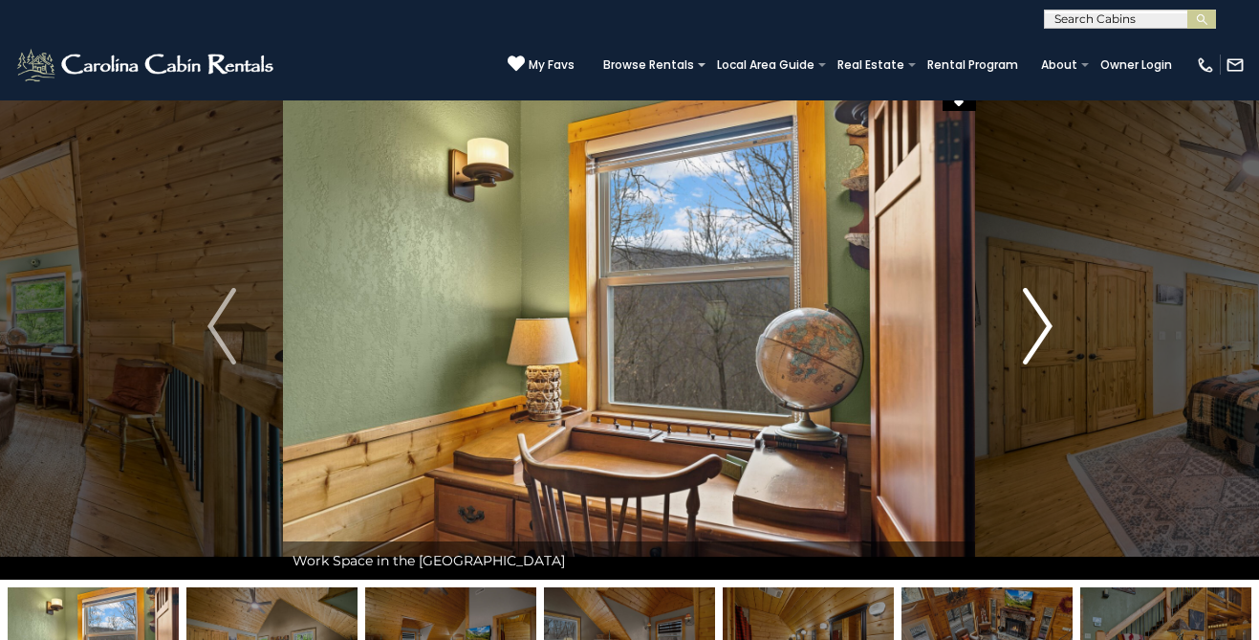
click at [1052, 317] on button "Next" at bounding box center [1037, 326] width 123 height 507
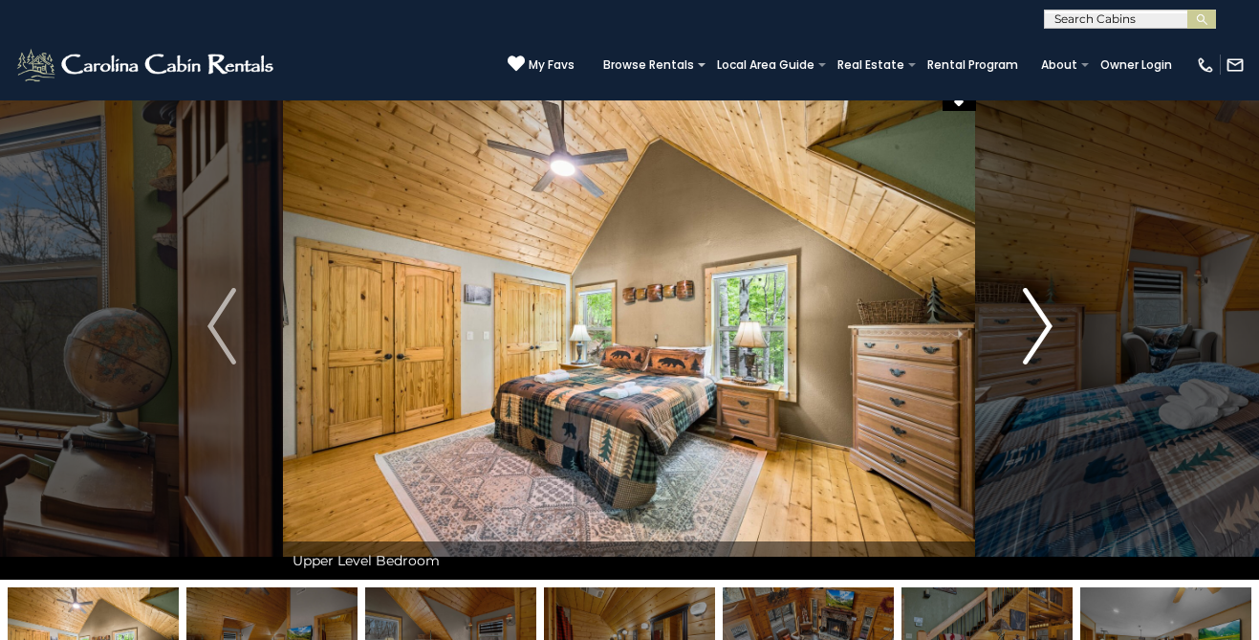
click at [1052, 318] on button "Next" at bounding box center [1037, 326] width 123 height 507
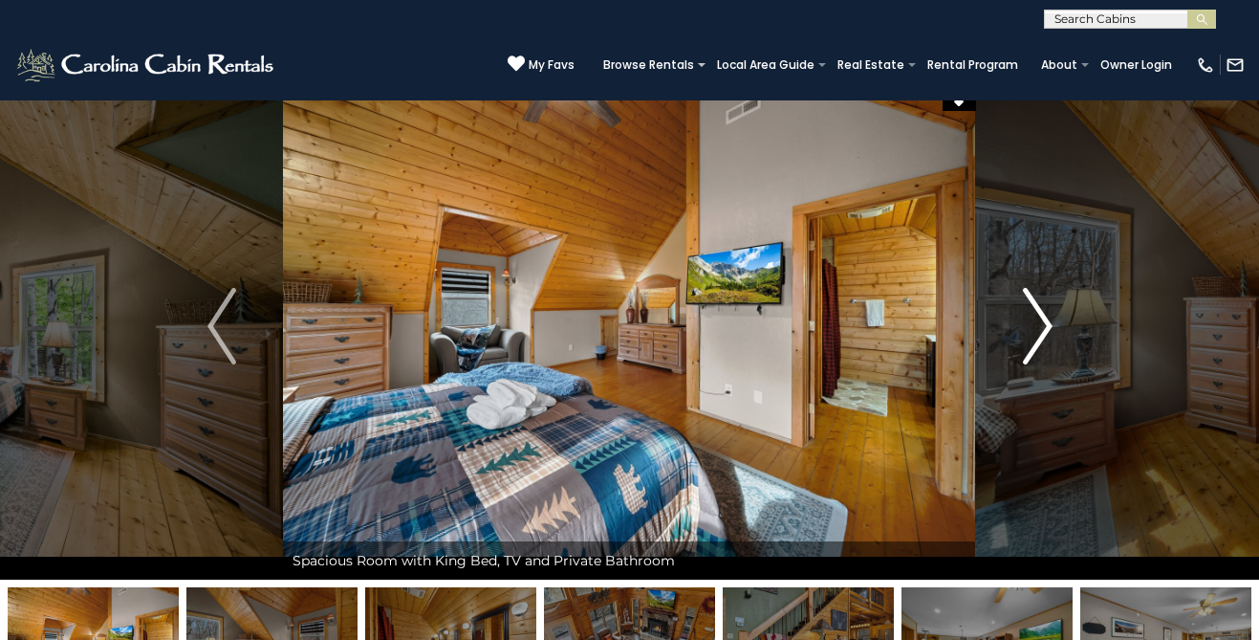
click at [1047, 324] on img "Next" at bounding box center [1037, 326] width 29 height 76
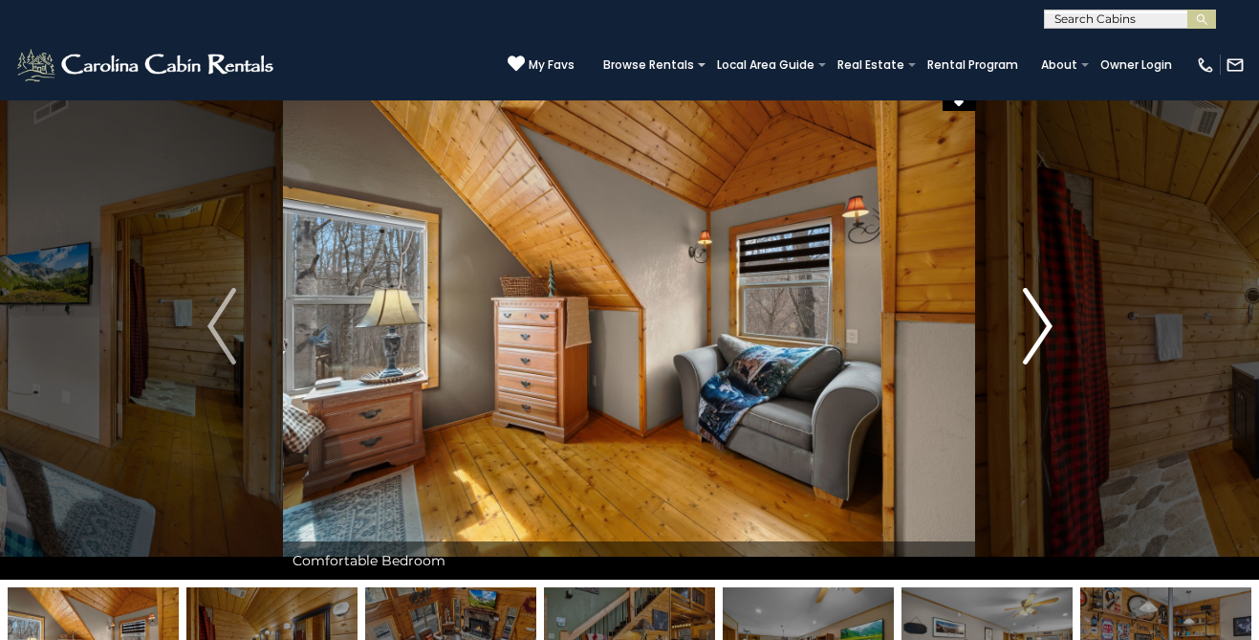
click at [1047, 324] on img "Next" at bounding box center [1037, 326] width 29 height 76
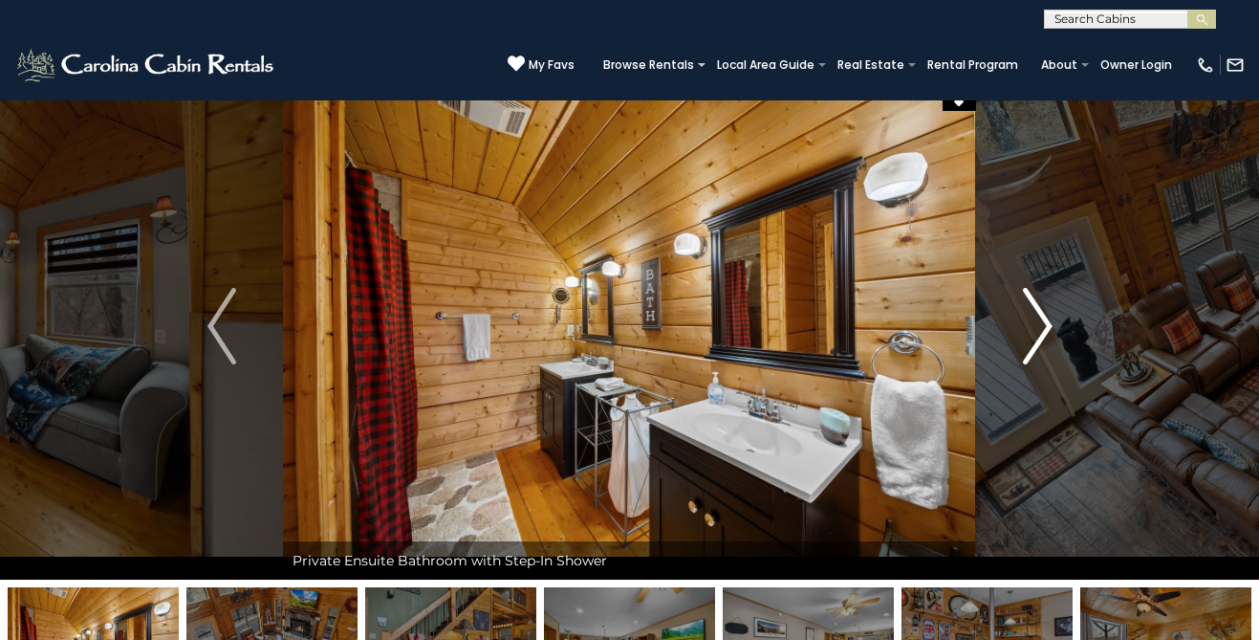
click at [1047, 324] on img "Next" at bounding box center [1037, 326] width 29 height 76
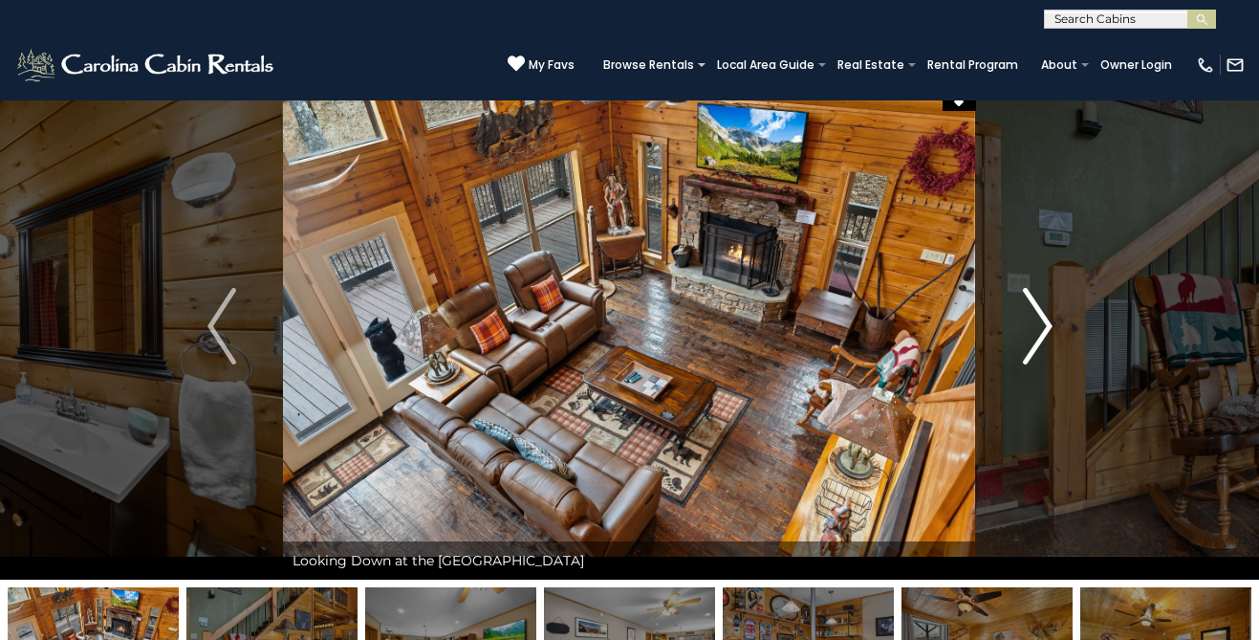
click at [1047, 324] on img "Next" at bounding box center [1037, 326] width 29 height 76
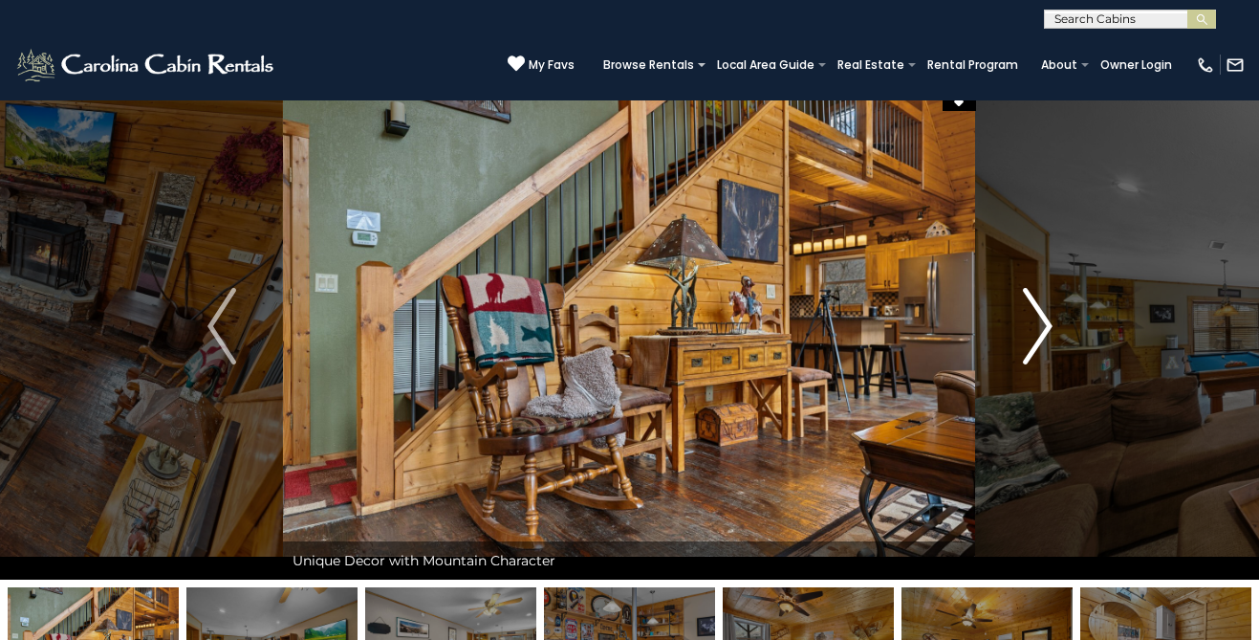
click at [1047, 324] on img "Next" at bounding box center [1037, 326] width 29 height 76
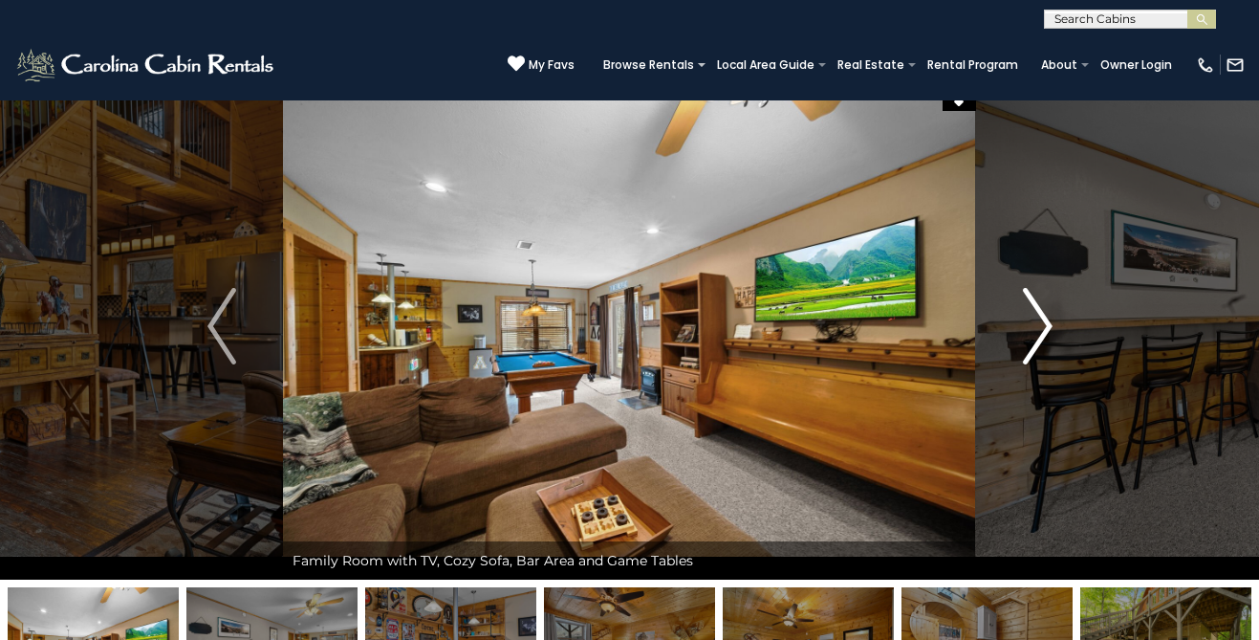
click at [1047, 324] on img "Next" at bounding box center [1037, 326] width 29 height 76
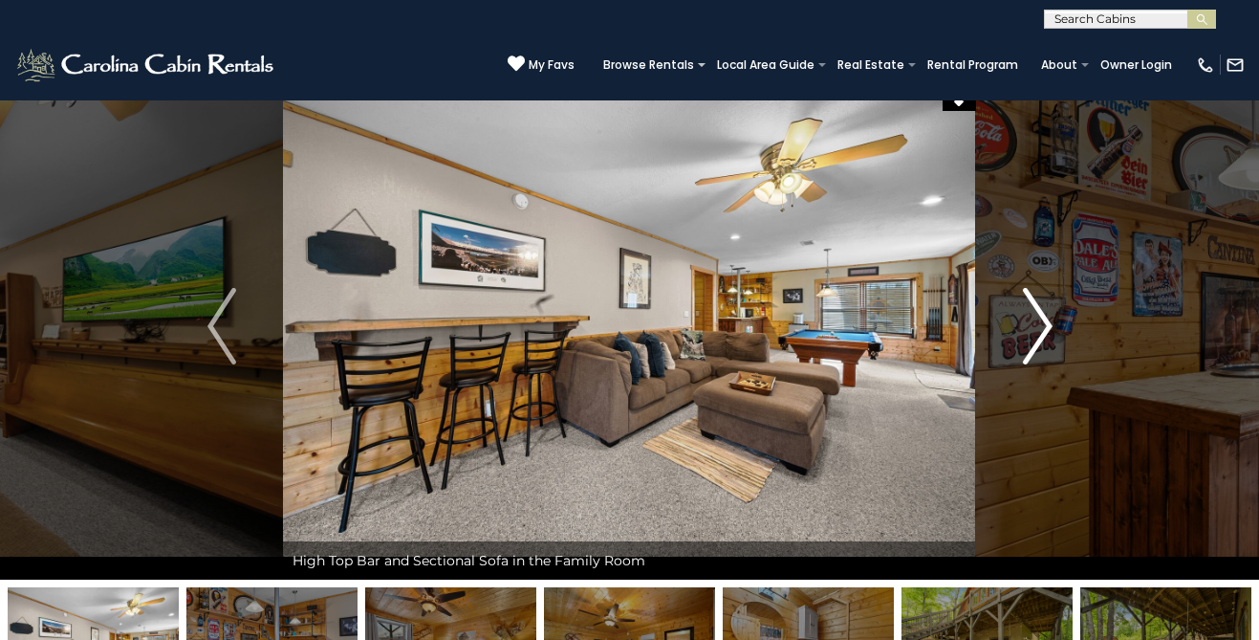
click at [1047, 324] on img "Next" at bounding box center [1037, 326] width 29 height 76
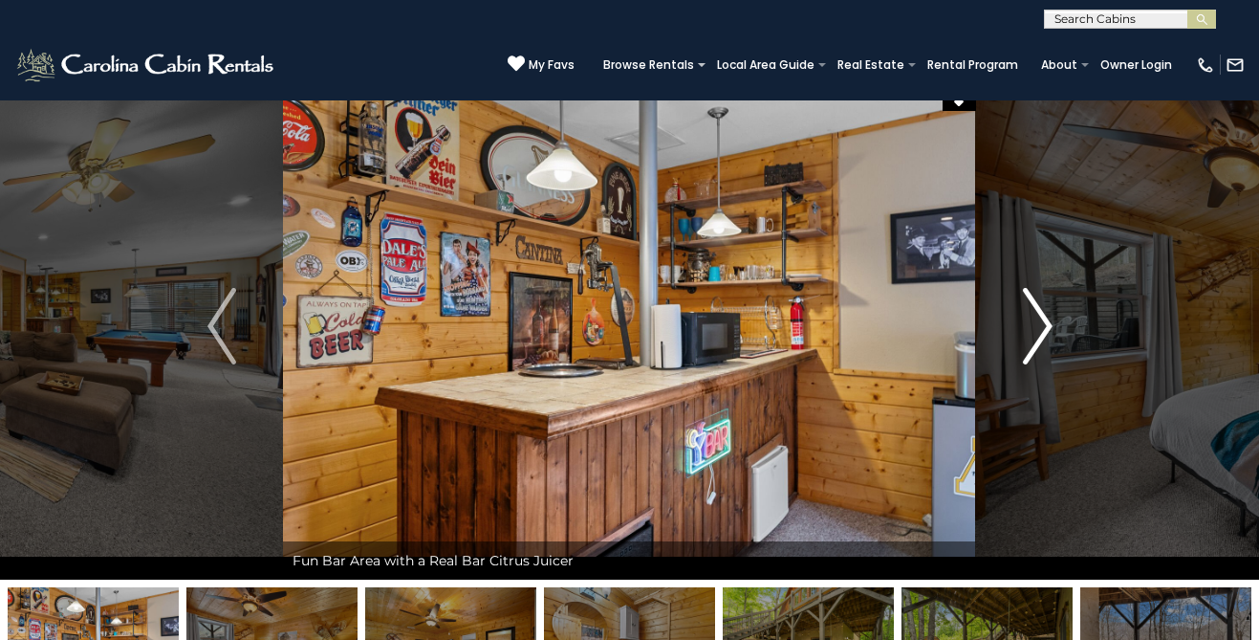
click at [1047, 324] on img "Next" at bounding box center [1037, 326] width 29 height 76
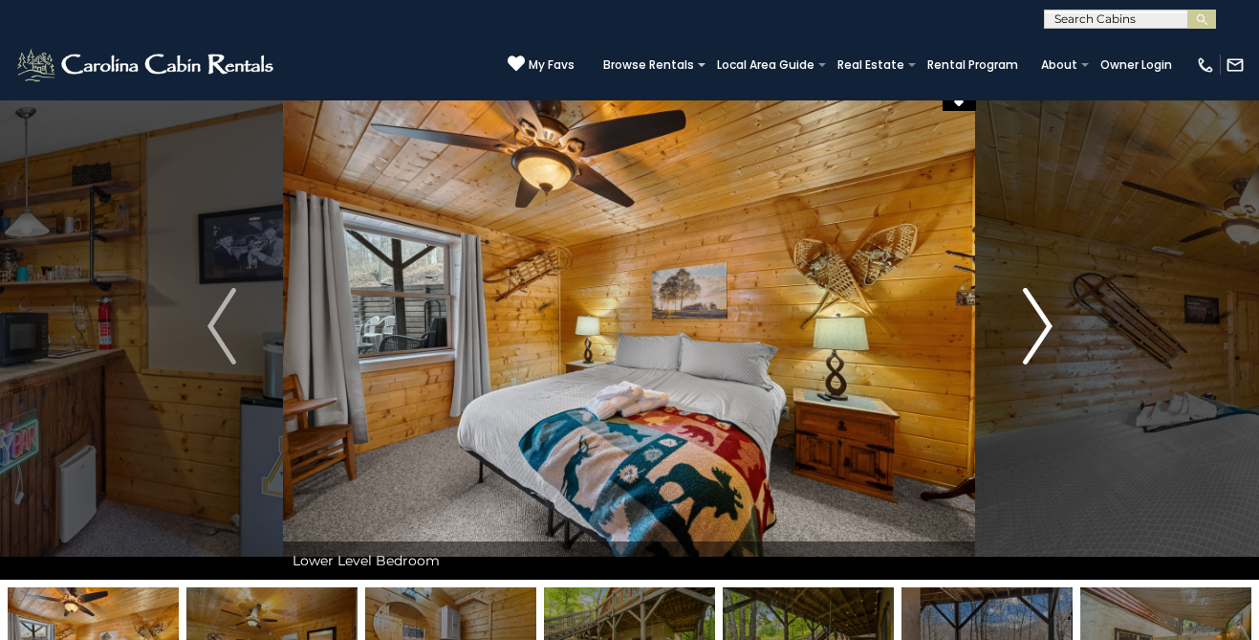
click at [1047, 324] on img "Next" at bounding box center [1037, 326] width 29 height 76
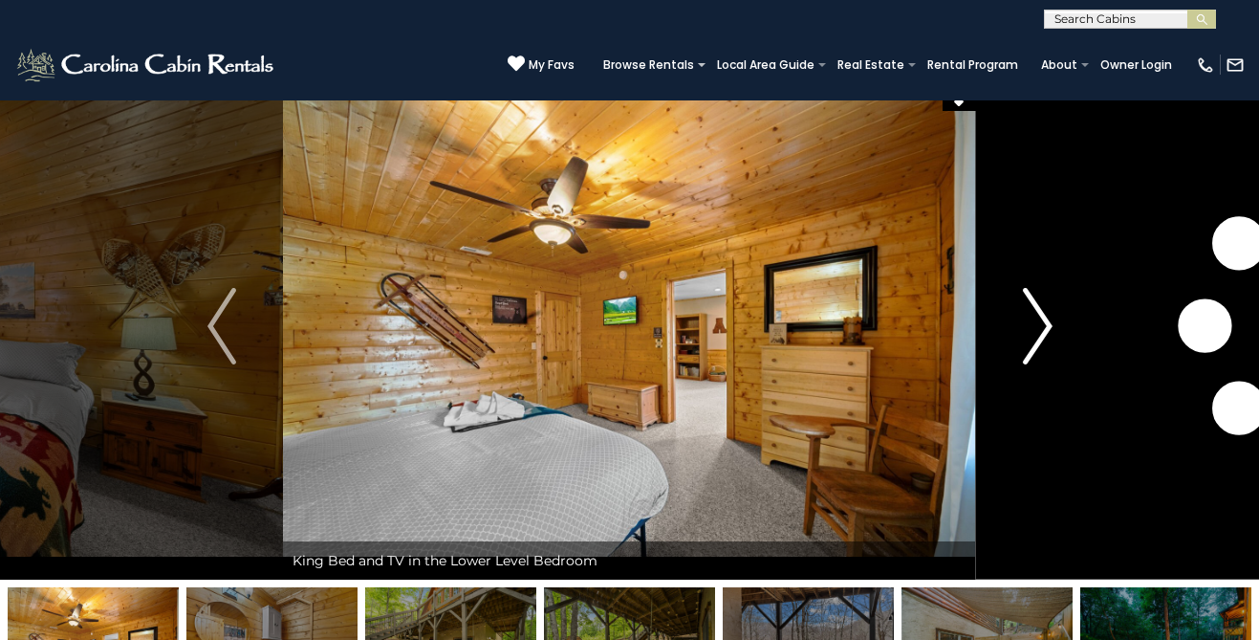
click at [1047, 324] on img "Next" at bounding box center [1037, 326] width 29 height 76
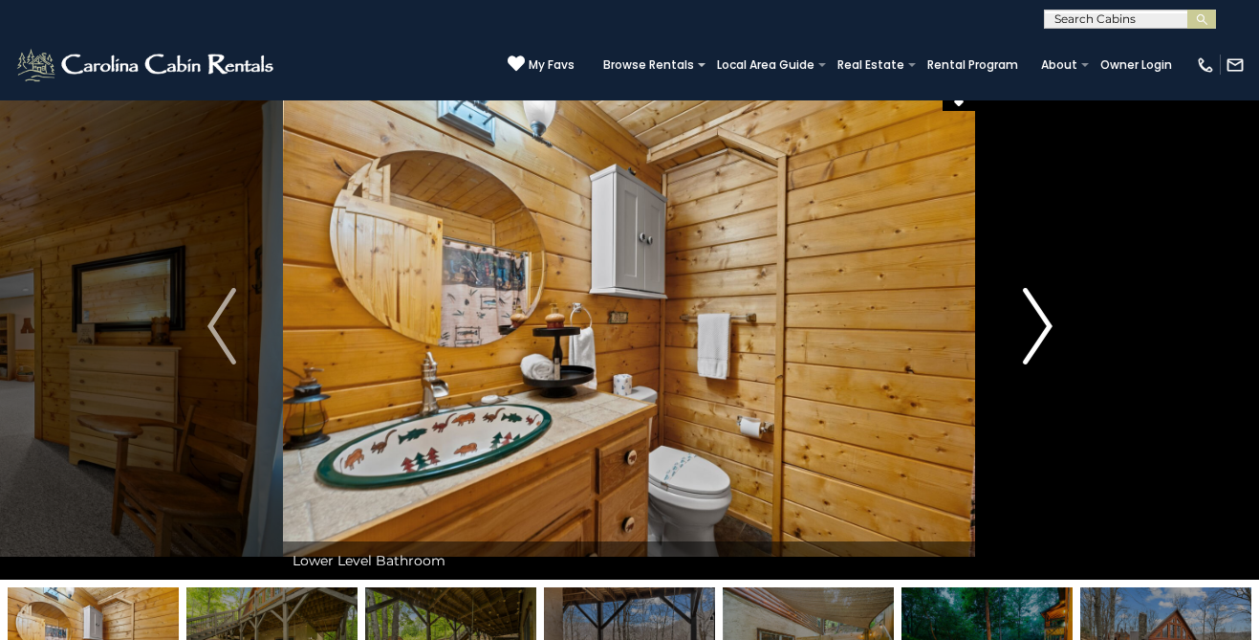
click at [1047, 324] on img "Next" at bounding box center [1037, 326] width 29 height 76
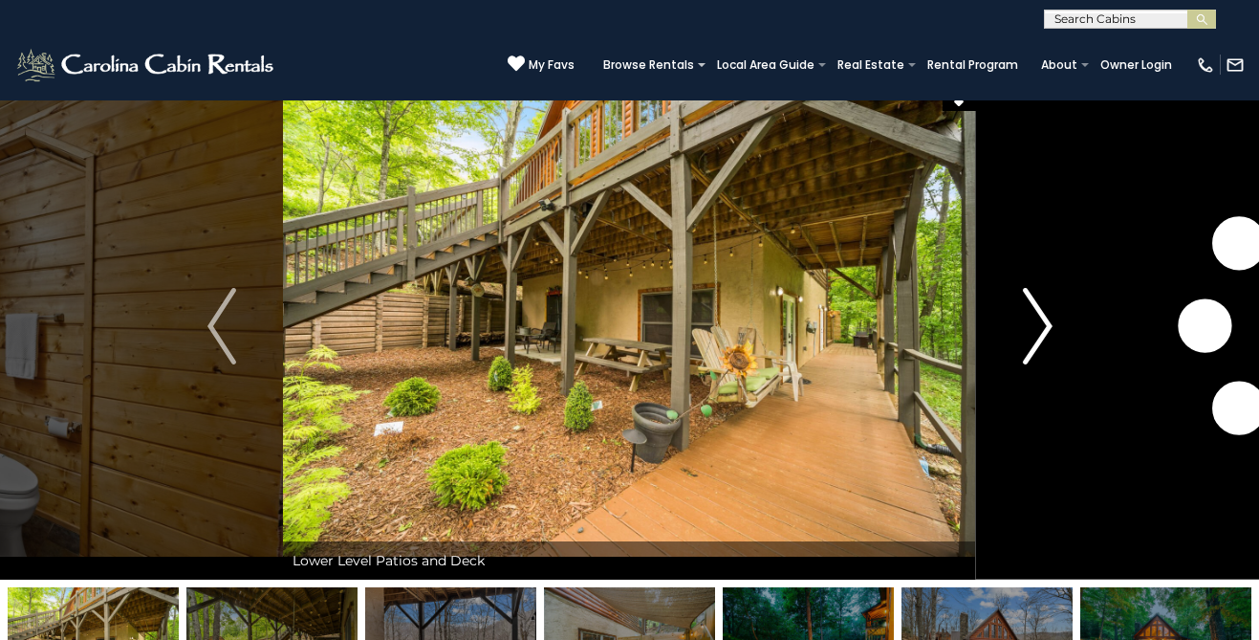
click at [1047, 324] on img "Next" at bounding box center [1037, 326] width 29 height 76
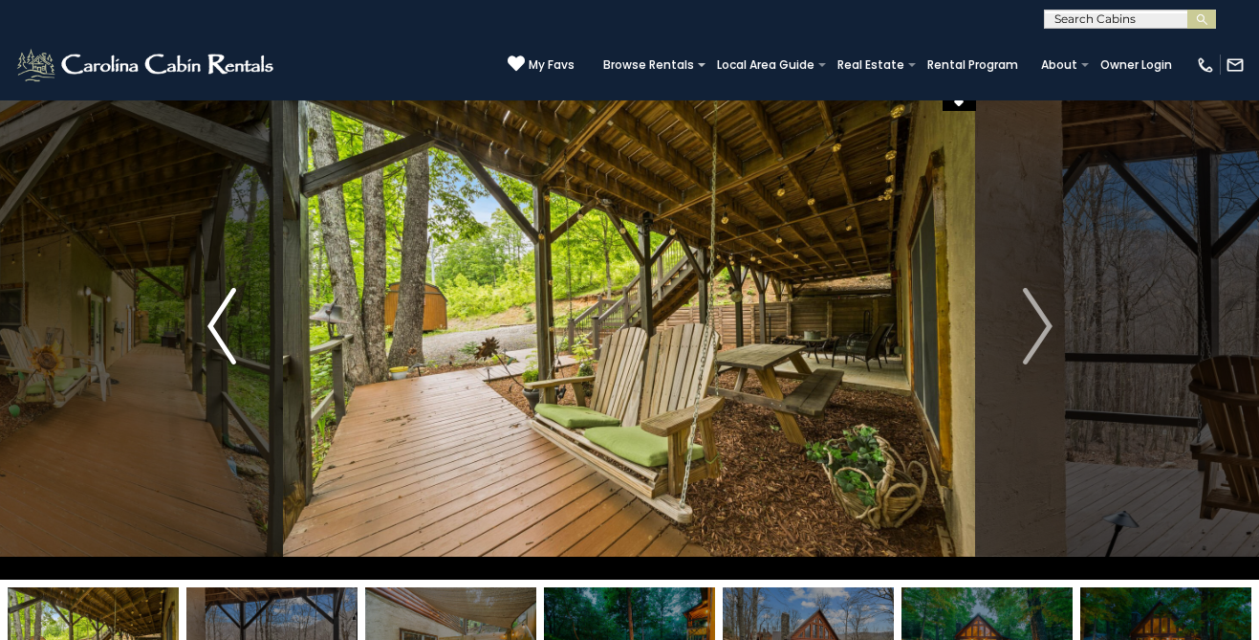
click at [201, 333] on button "Previous" at bounding box center [221, 326] width 123 height 507
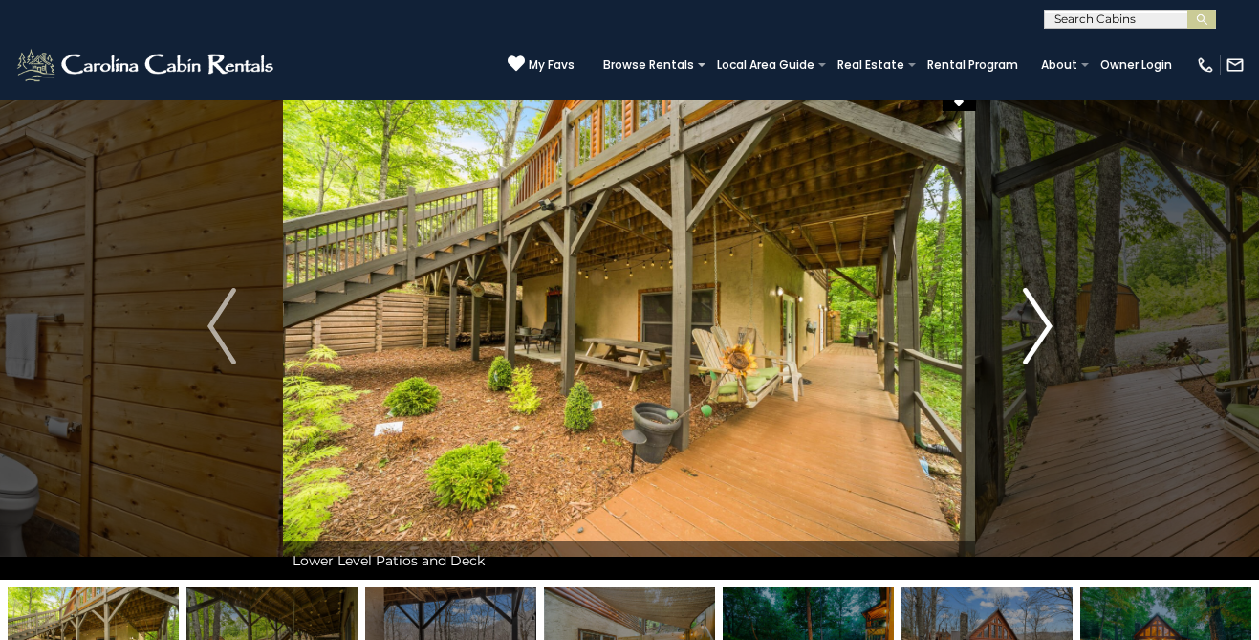
click at [1040, 333] on img "Next" at bounding box center [1037, 326] width 29 height 76
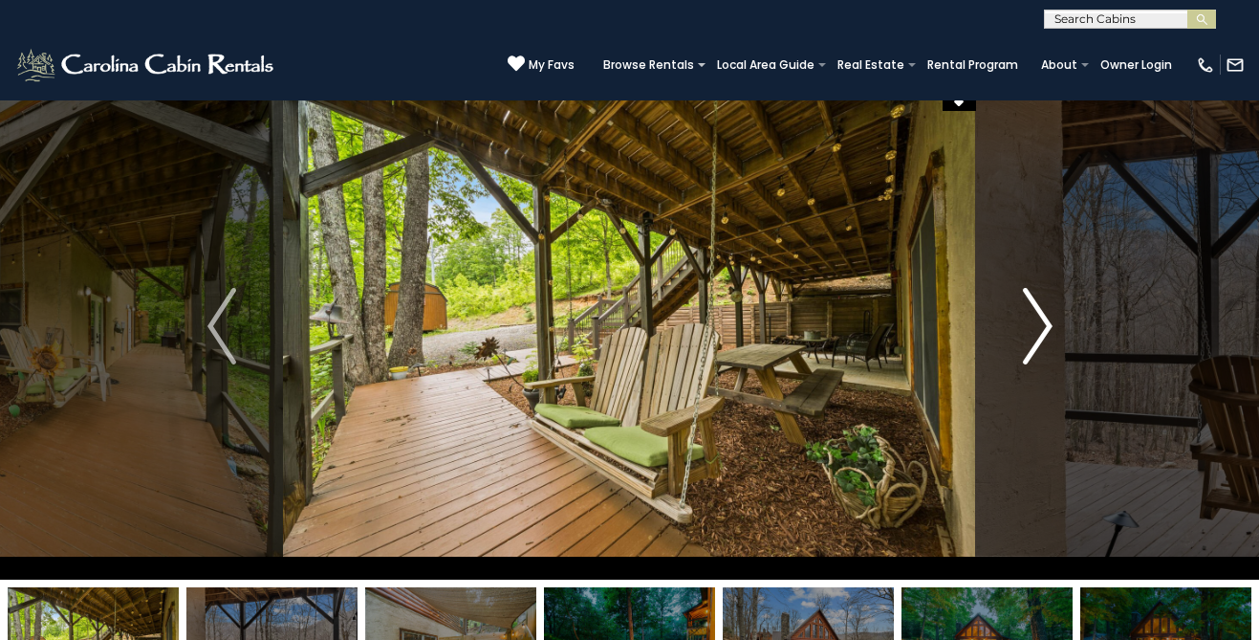
click at [1040, 333] on img "Next" at bounding box center [1037, 326] width 29 height 76
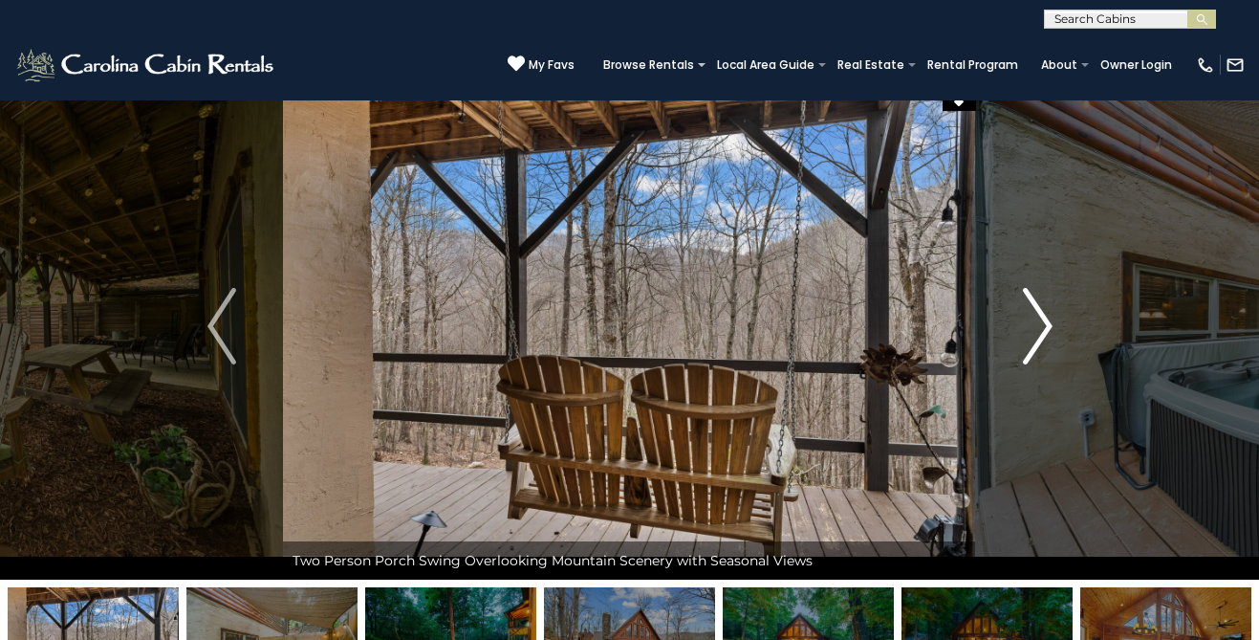
click at [1040, 333] on img "Next" at bounding box center [1037, 326] width 29 height 76
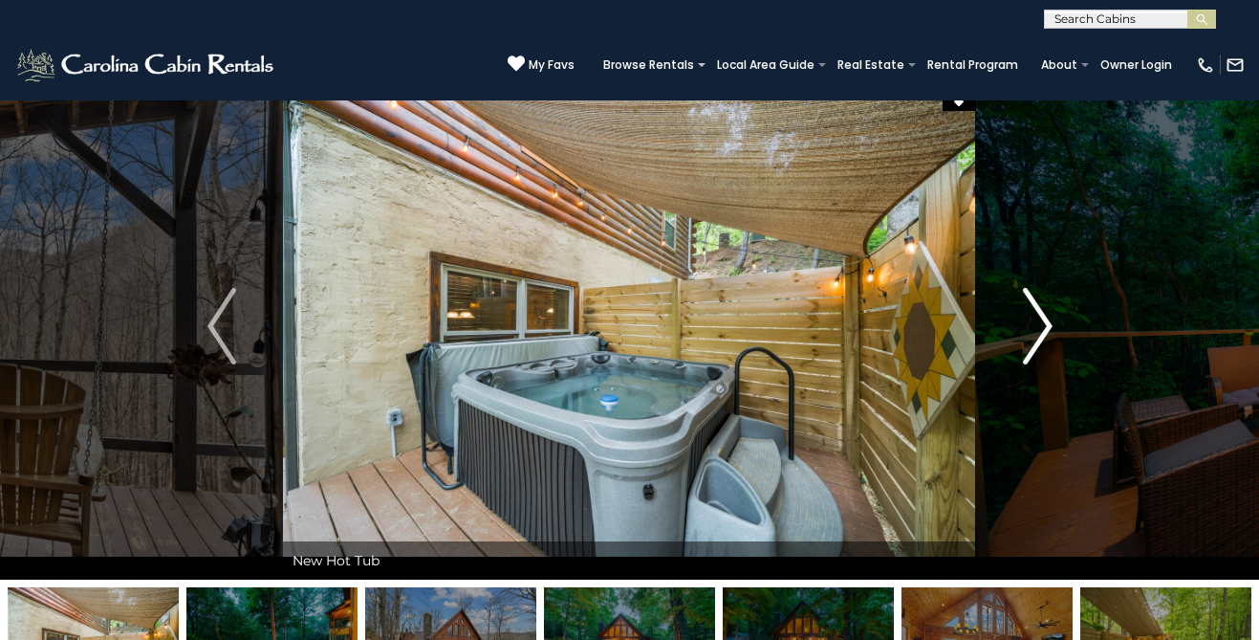
click at [1040, 333] on img "Next" at bounding box center [1037, 326] width 29 height 76
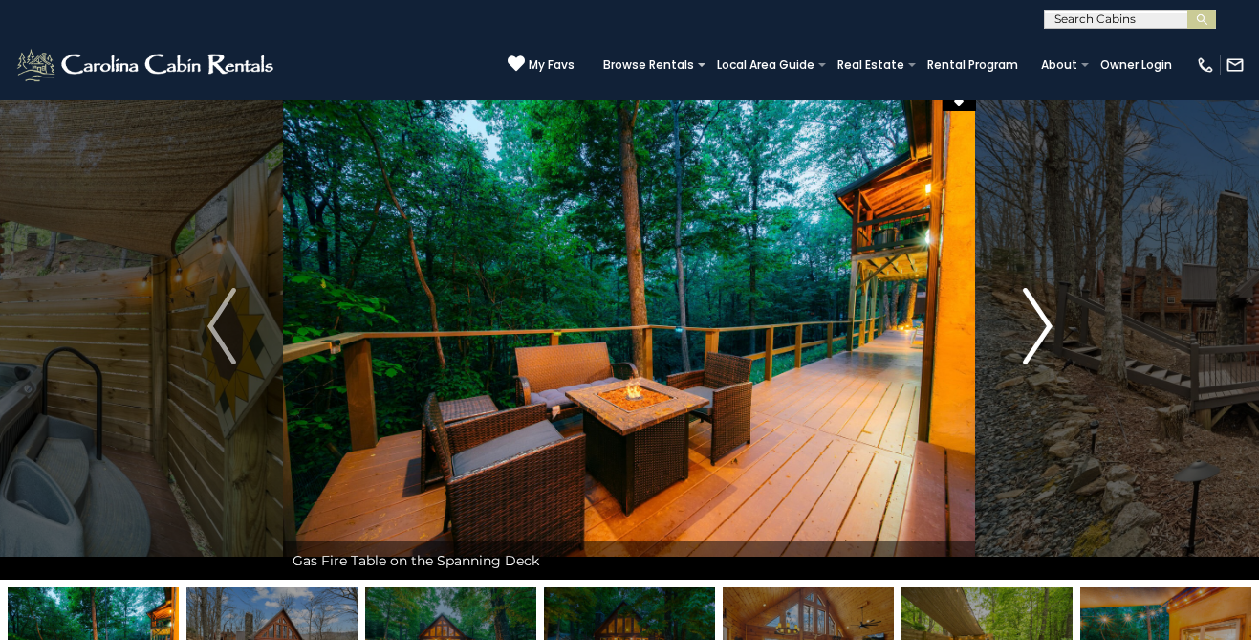
click at [1040, 333] on img "Next" at bounding box center [1037, 326] width 29 height 76
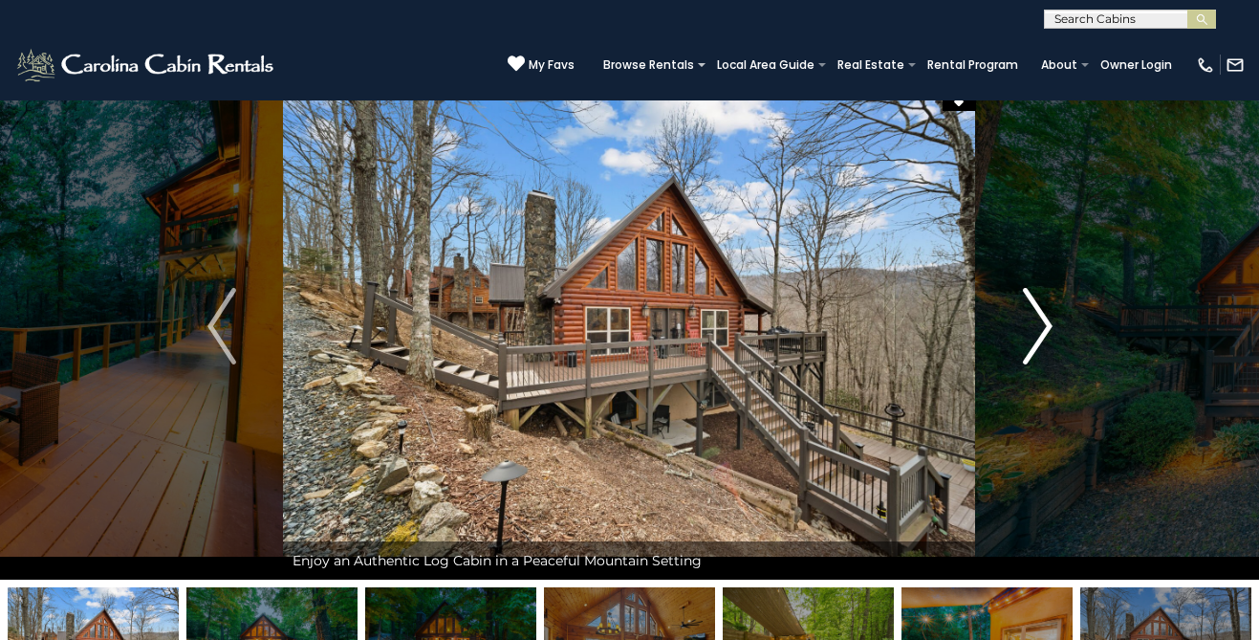
click at [1045, 322] on img "Next" at bounding box center [1037, 326] width 29 height 76
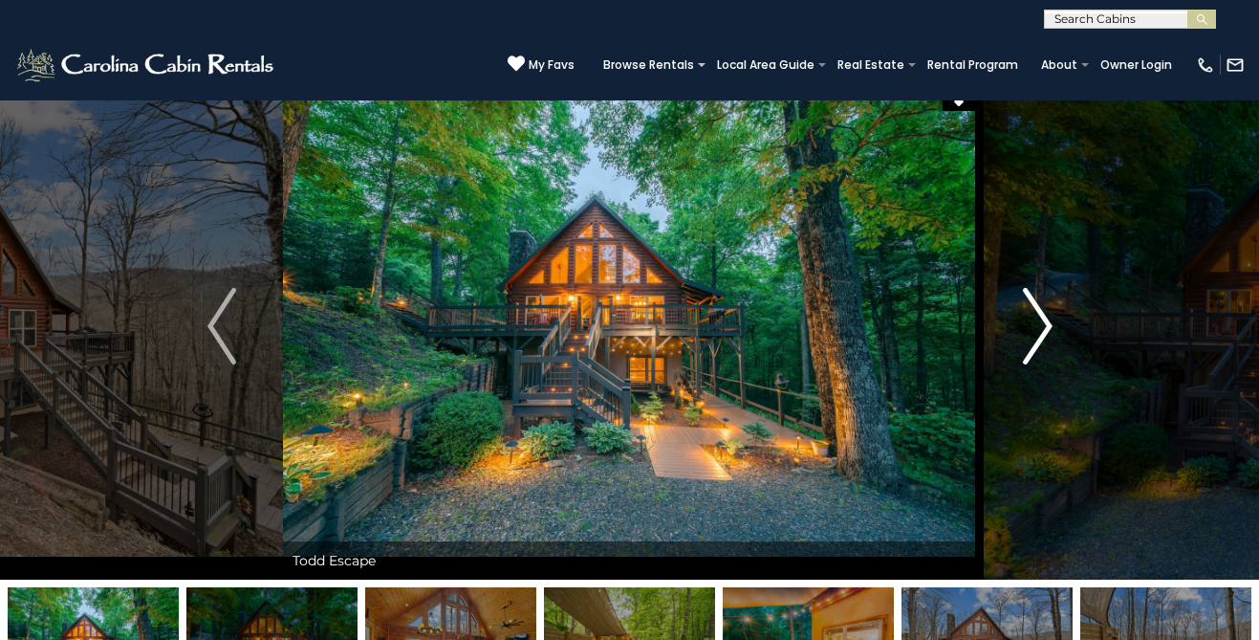
click at [1045, 322] on img "Next" at bounding box center [1037, 326] width 29 height 76
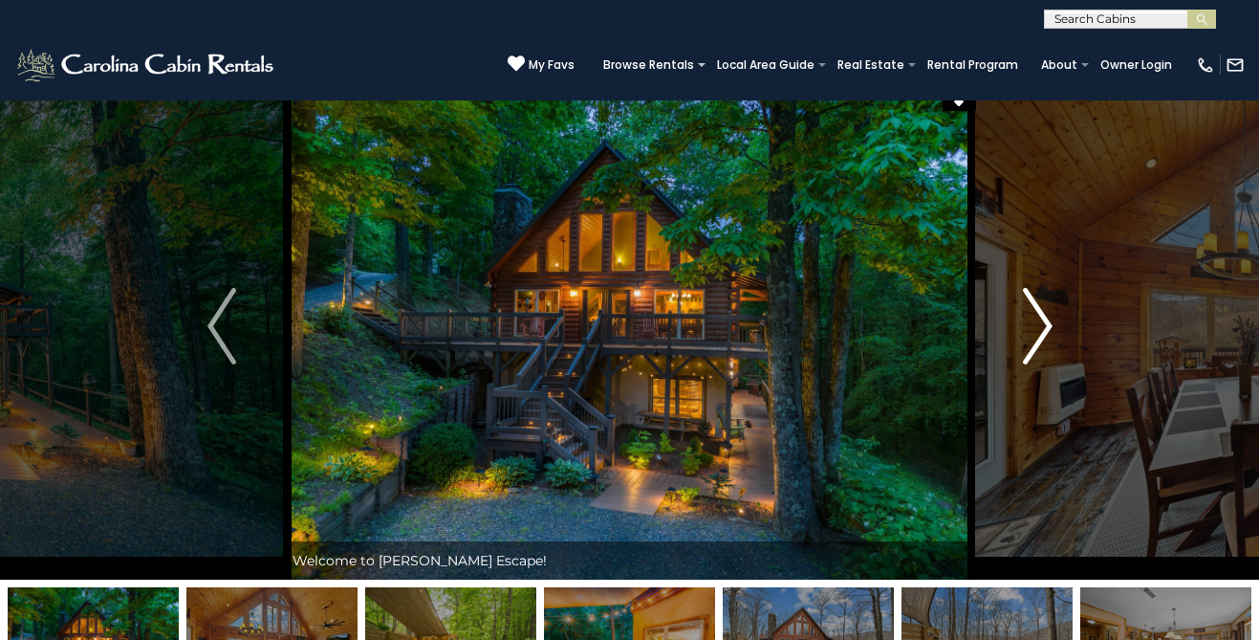
click at [1045, 322] on img "Next" at bounding box center [1037, 326] width 29 height 76
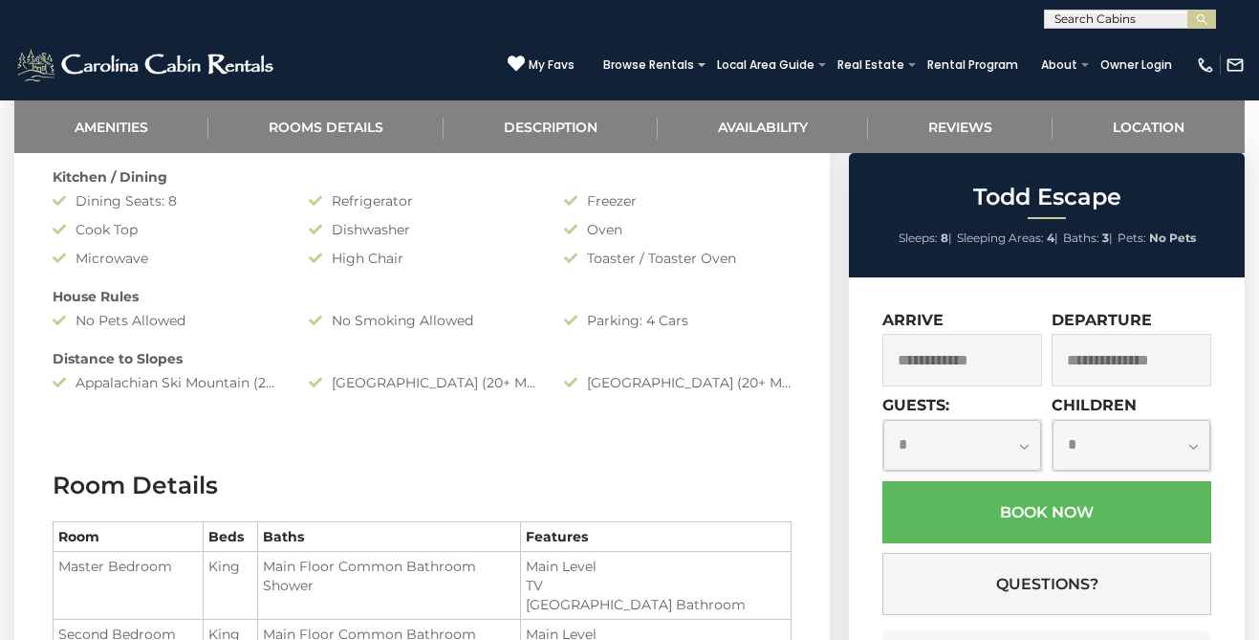
scroll to position [2799, 0]
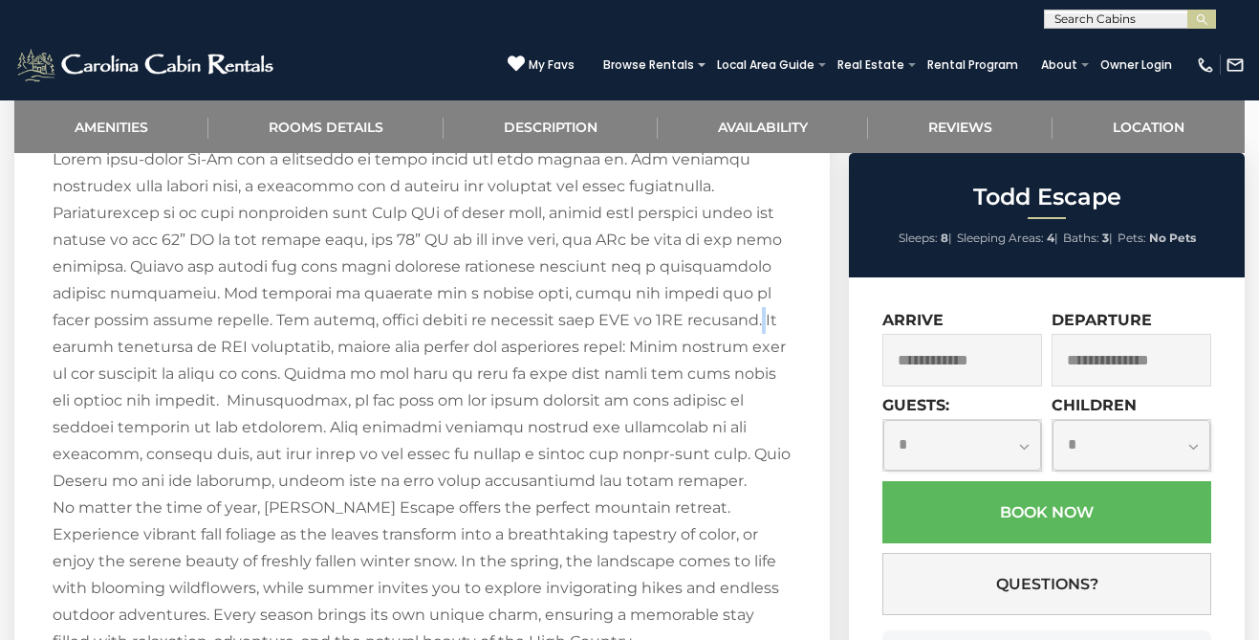
click at [679, 290] on div "Welcome to Todd Escape! Nestled in the heart of the High Country, this authenti…" at bounding box center [422, 106] width 739 height 1580
click at [679, 294] on div "Welcome to Todd Escape! Nestled in the heart of the High Country, this authenti…" at bounding box center [422, 106] width 739 height 1580
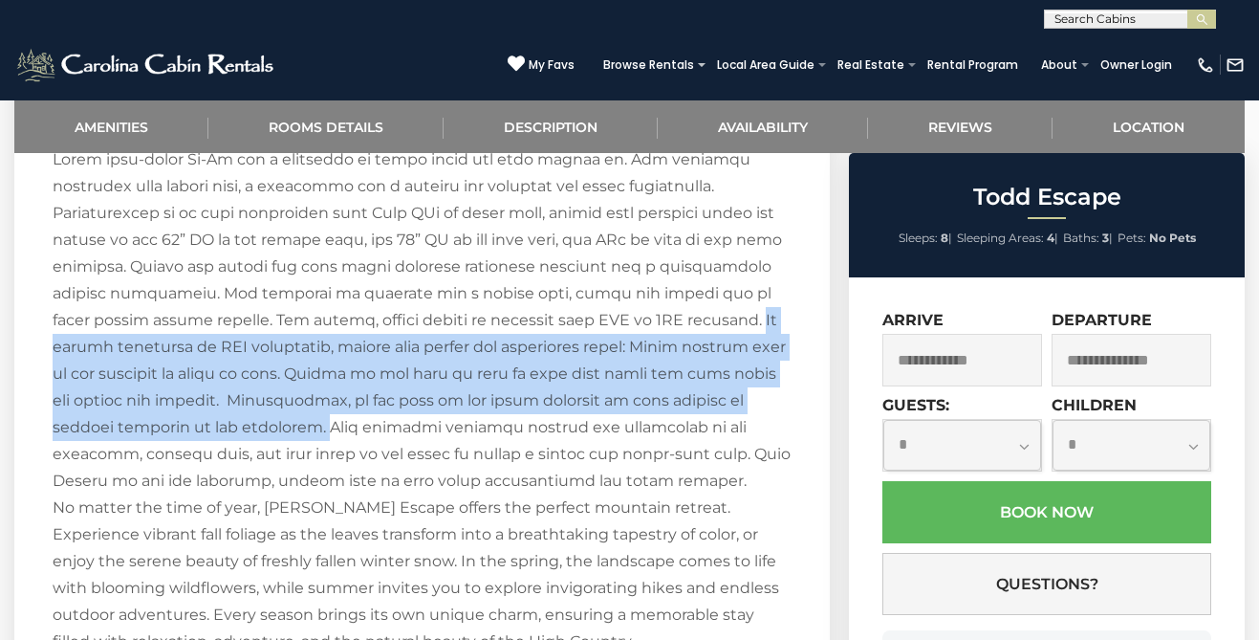
drag, startPoint x: 679, startPoint y: 294, endPoint x: 263, endPoint y: 404, distance: 430.2
click at [263, 404] on div "Welcome to Todd Escape! Nestled in the heart of the High Country, this authenti…" at bounding box center [422, 106] width 739 height 1580
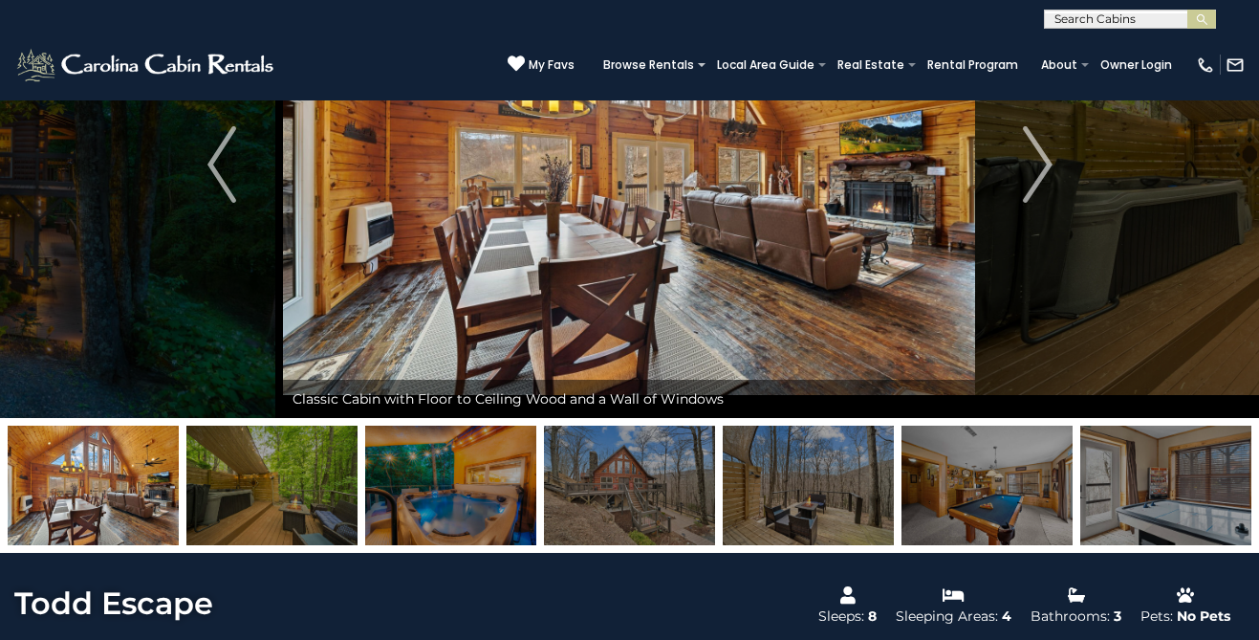
scroll to position [0, 0]
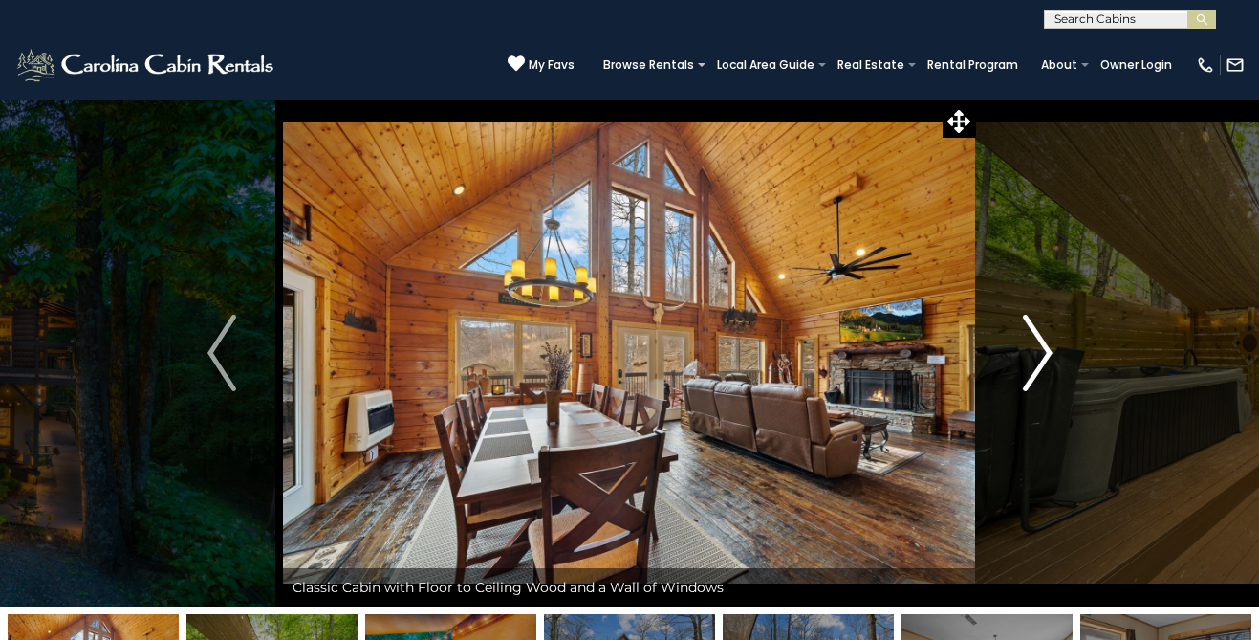
click at [1042, 377] on img "Next" at bounding box center [1037, 353] width 29 height 76
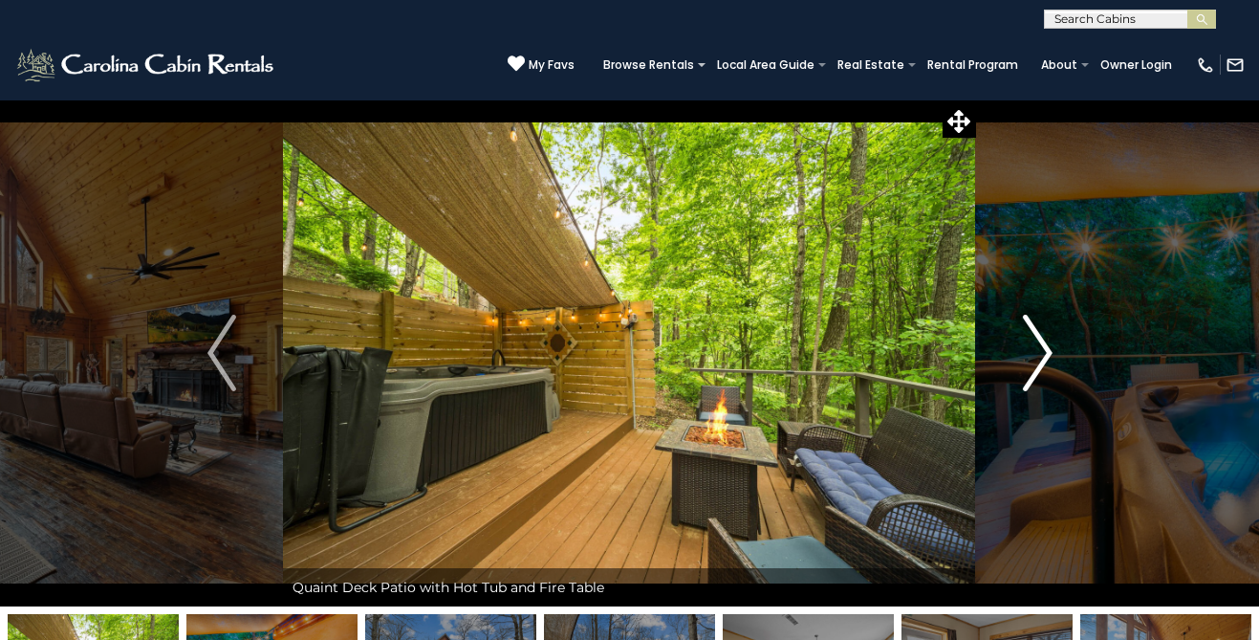
click at [1042, 377] on img "Next" at bounding box center [1037, 353] width 29 height 76
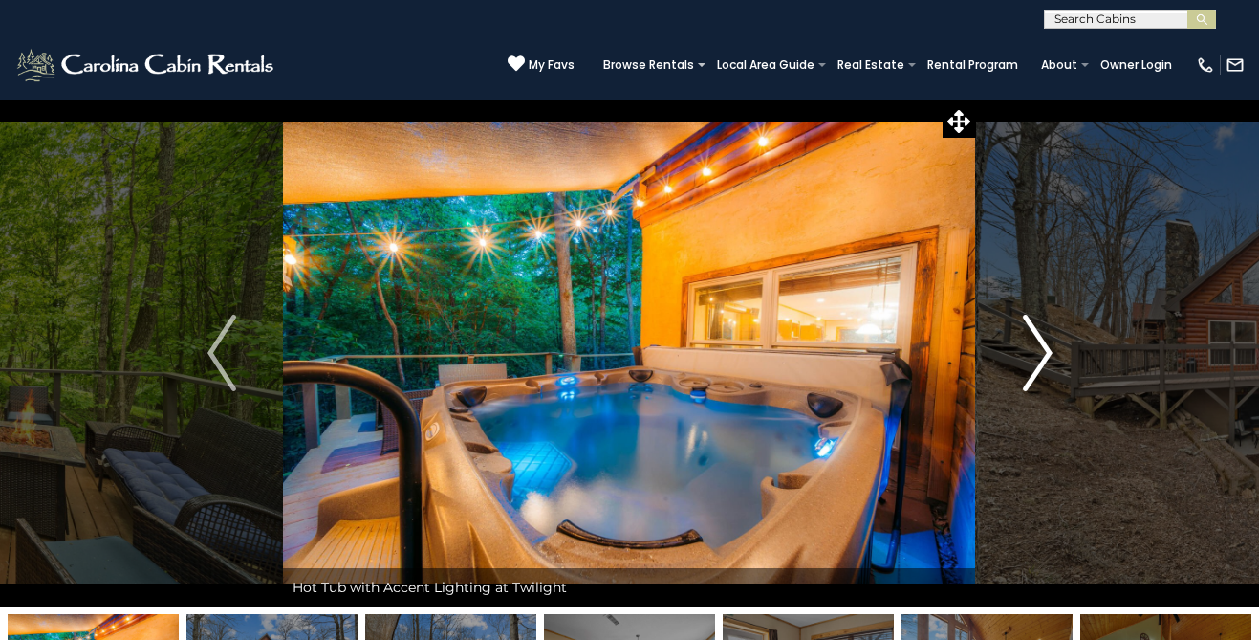
click at [1042, 377] on img "Next" at bounding box center [1037, 353] width 29 height 76
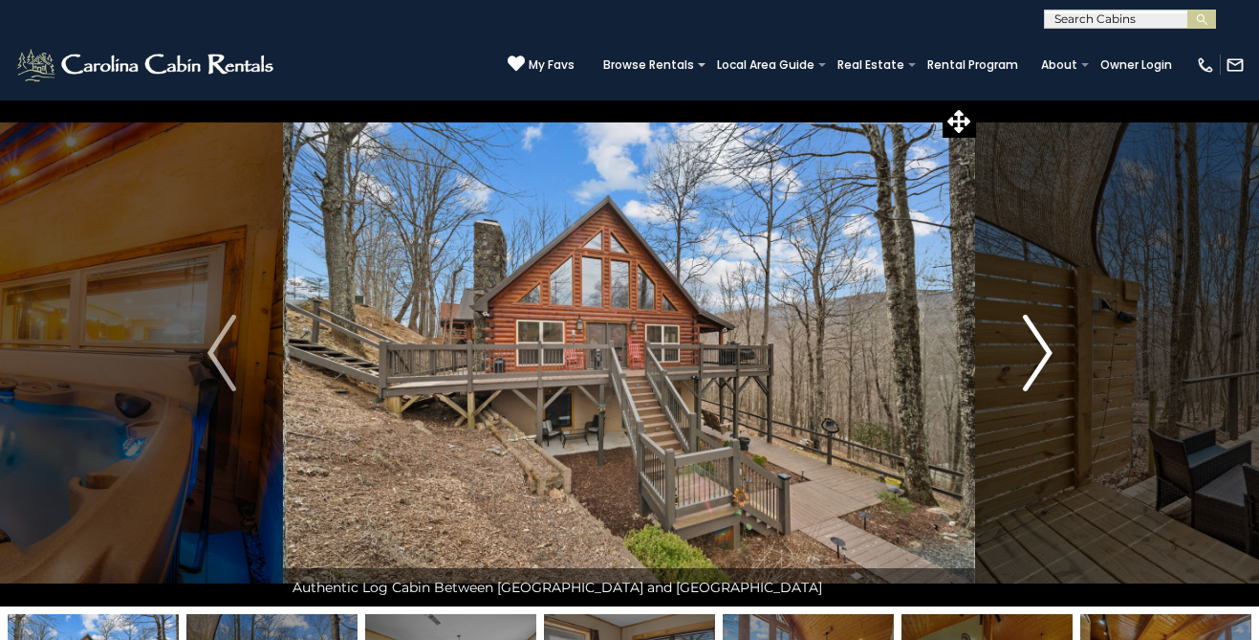
click at [1042, 377] on img "Next" at bounding box center [1037, 353] width 29 height 76
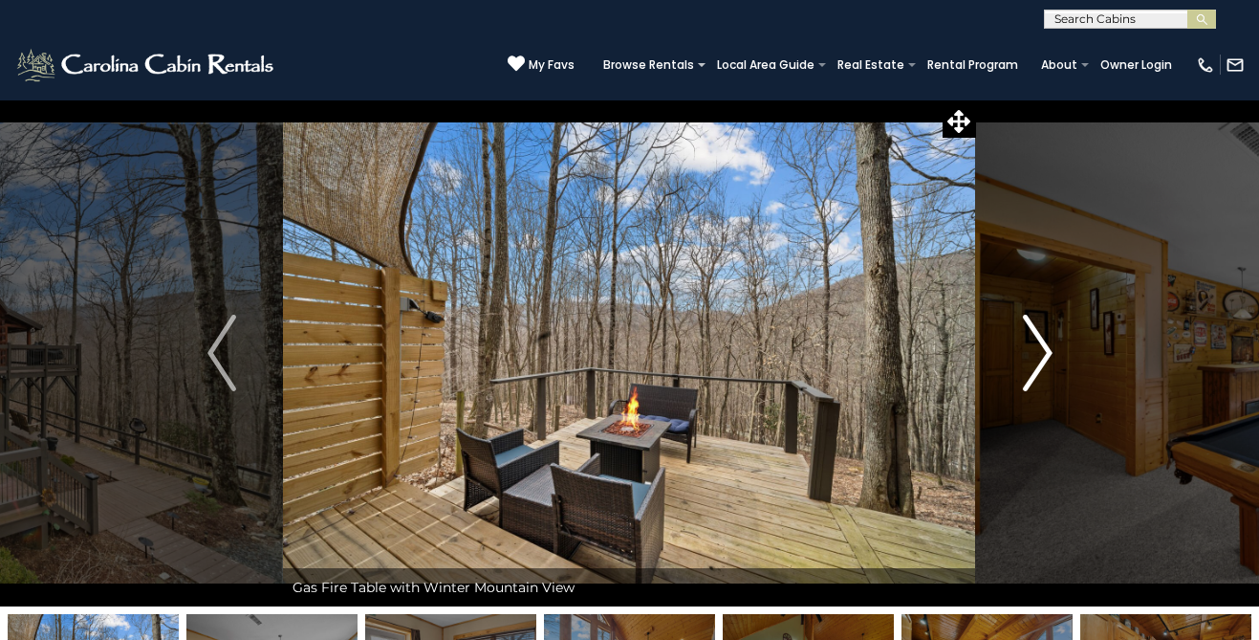
click at [1042, 377] on img "Next" at bounding box center [1037, 353] width 29 height 76
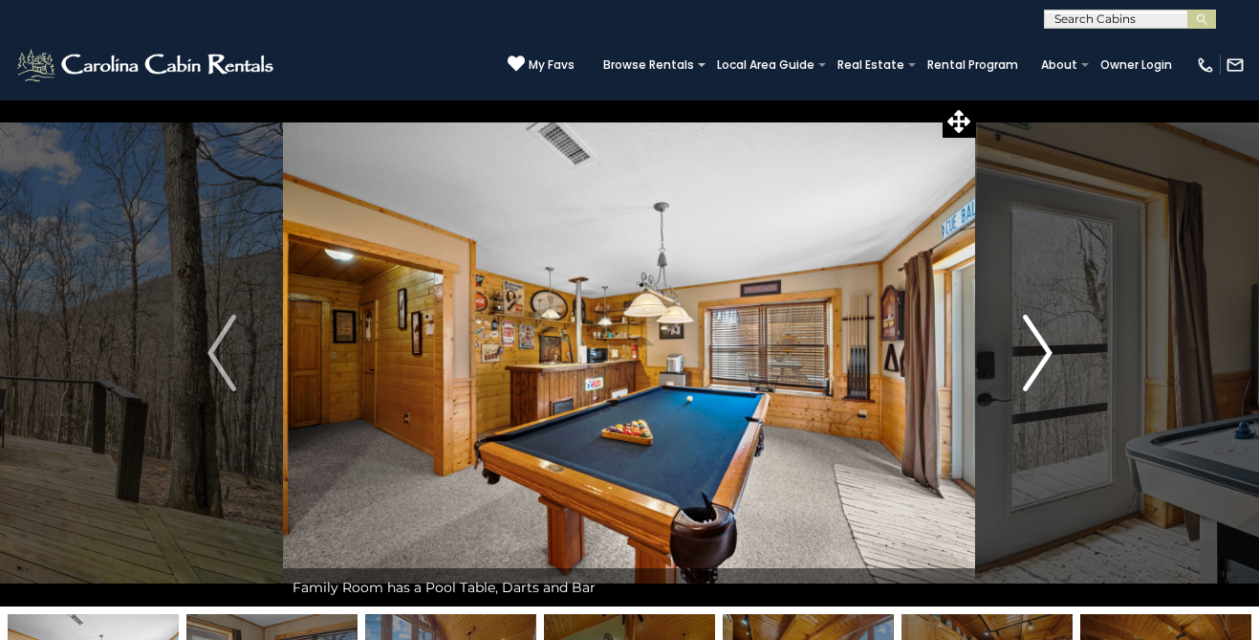
click at [1042, 377] on img "Next" at bounding box center [1037, 353] width 29 height 76
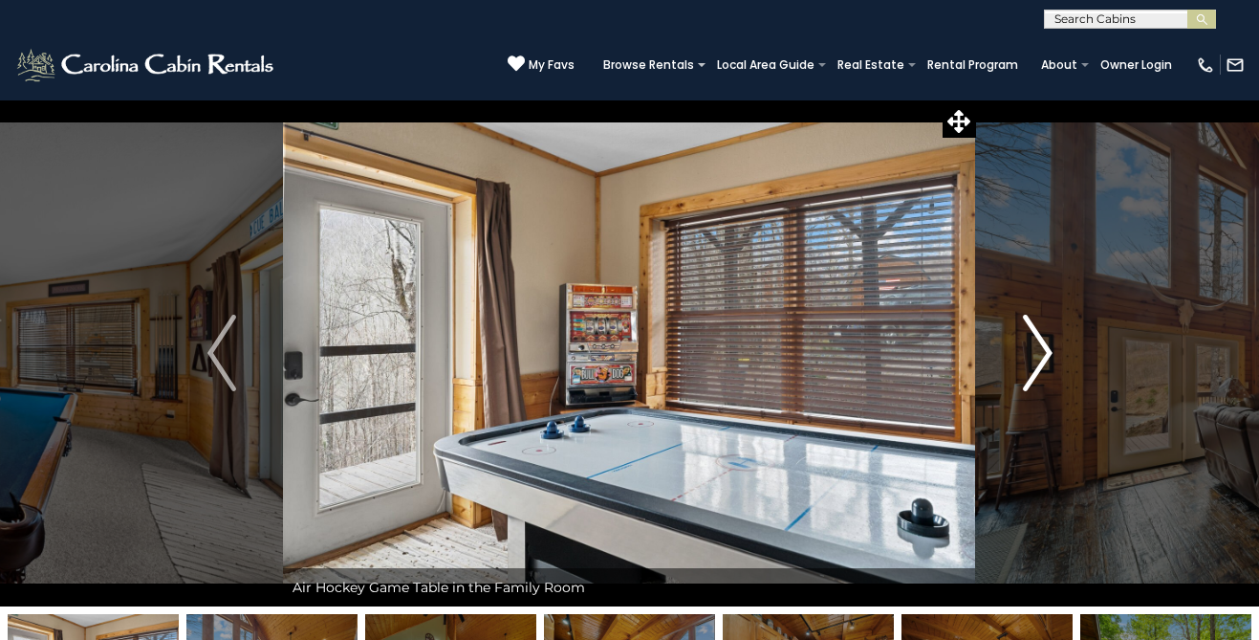
click at [1042, 377] on img "Next" at bounding box center [1037, 353] width 29 height 76
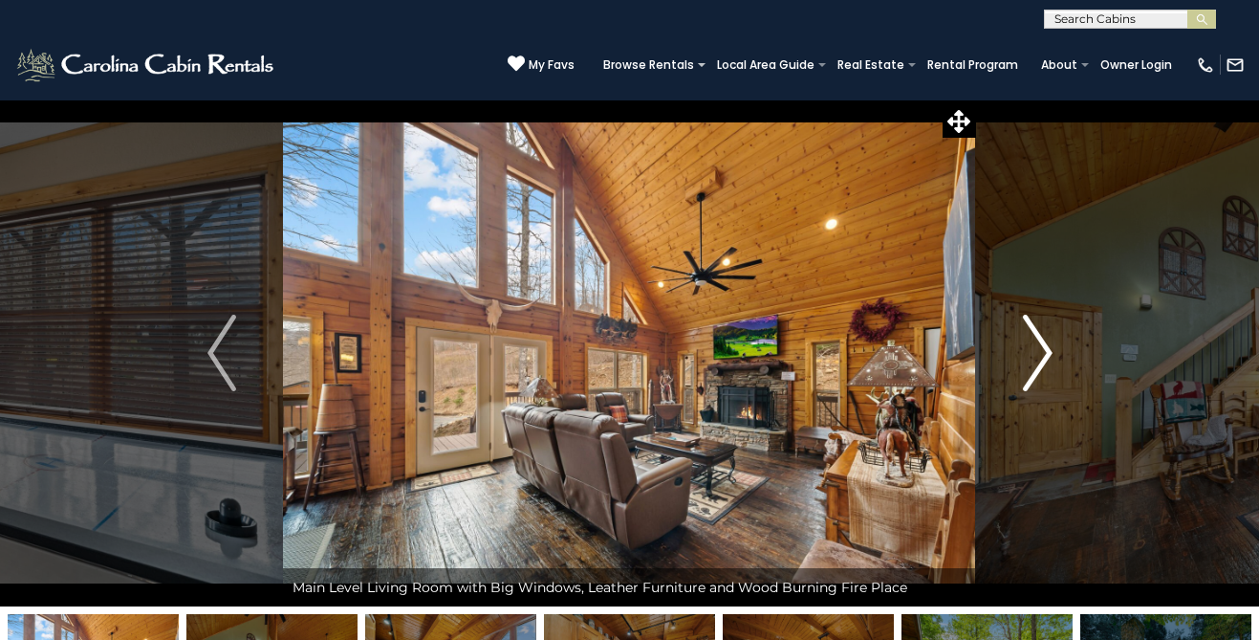
click at [1042, 377] on img "Next" at bounding box center [1037, 353] width 29 height 76
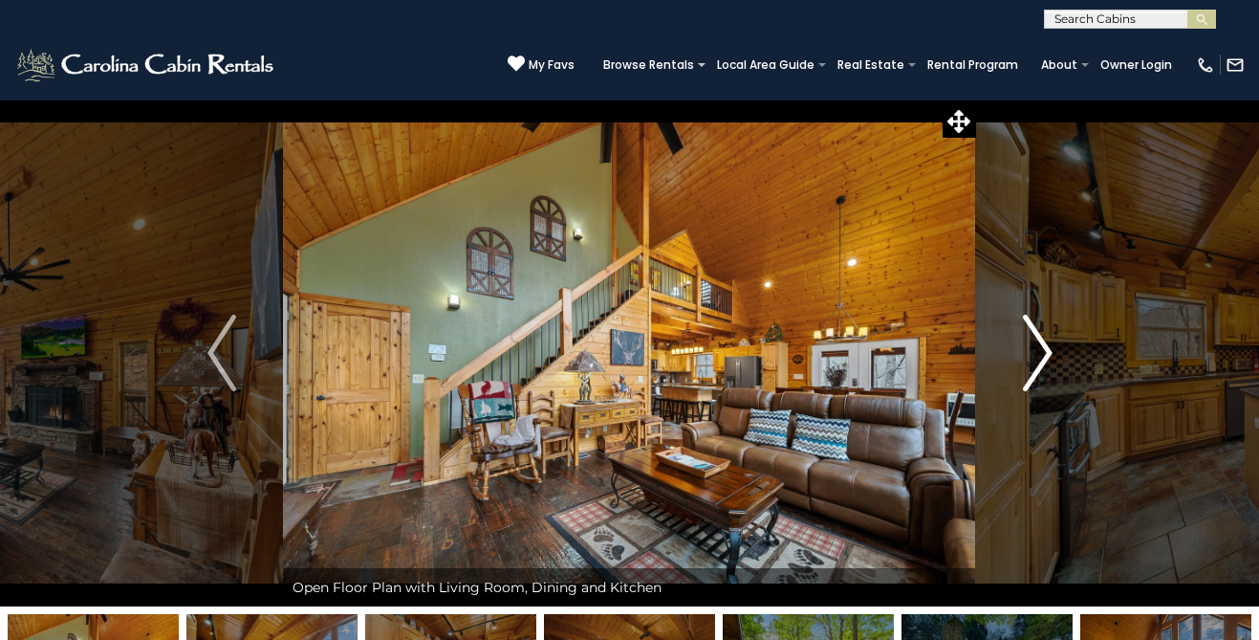
click at [1042, 377] on img "Next" at bounding box center [1037, 353] width 29 height 76
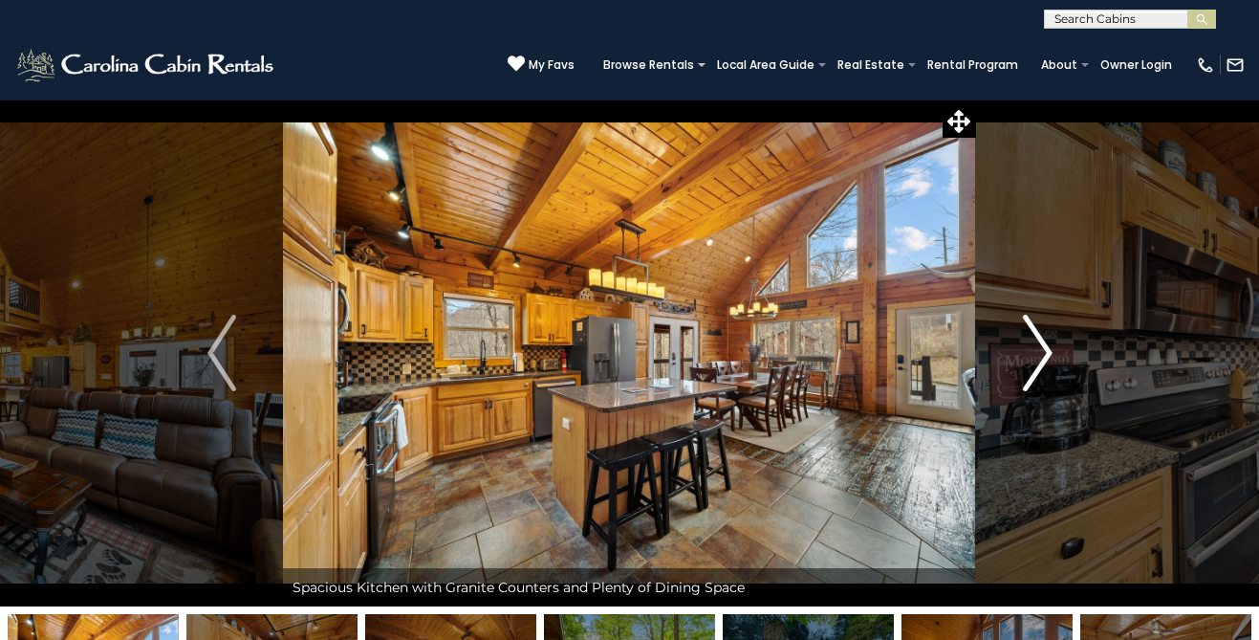
click at [1042, 377] on img "Next" at bounding box center [1037, 353] width 29 height 76
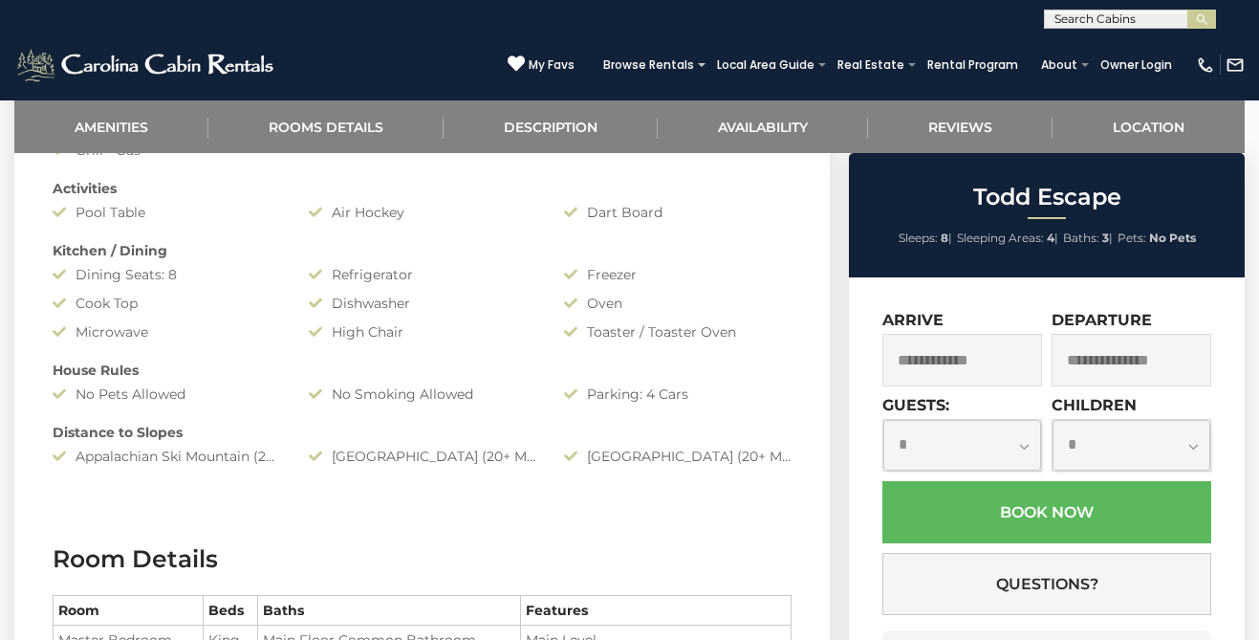
scroll to position [1468, 0]
